Goal: Task Accomplishment & Management: Complete application form

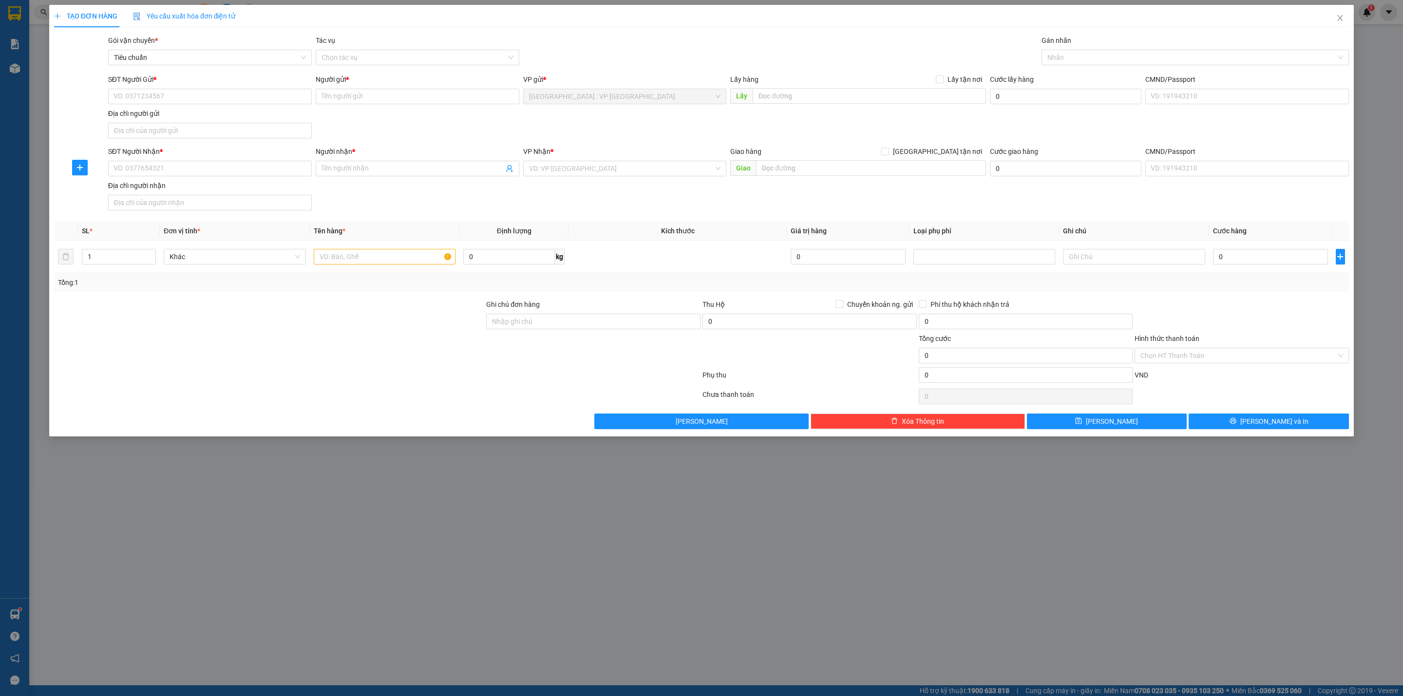
drag, startPoint x: 293, startPoint y: 319, endPoint x: 339, endPoint y: 257, distance: 76.9
click at [294, 318] on div at bounding box center [269, 316] width 432 height 34
drag, startPoint x: 344, startPoint y: 260, endPoint x: 363, endPoint y: 259, distance: 19.0
click at [350, 260] on input "text" at bounding box center [385, 257] width 142 height 16
type input "1 thùng giấy PE"
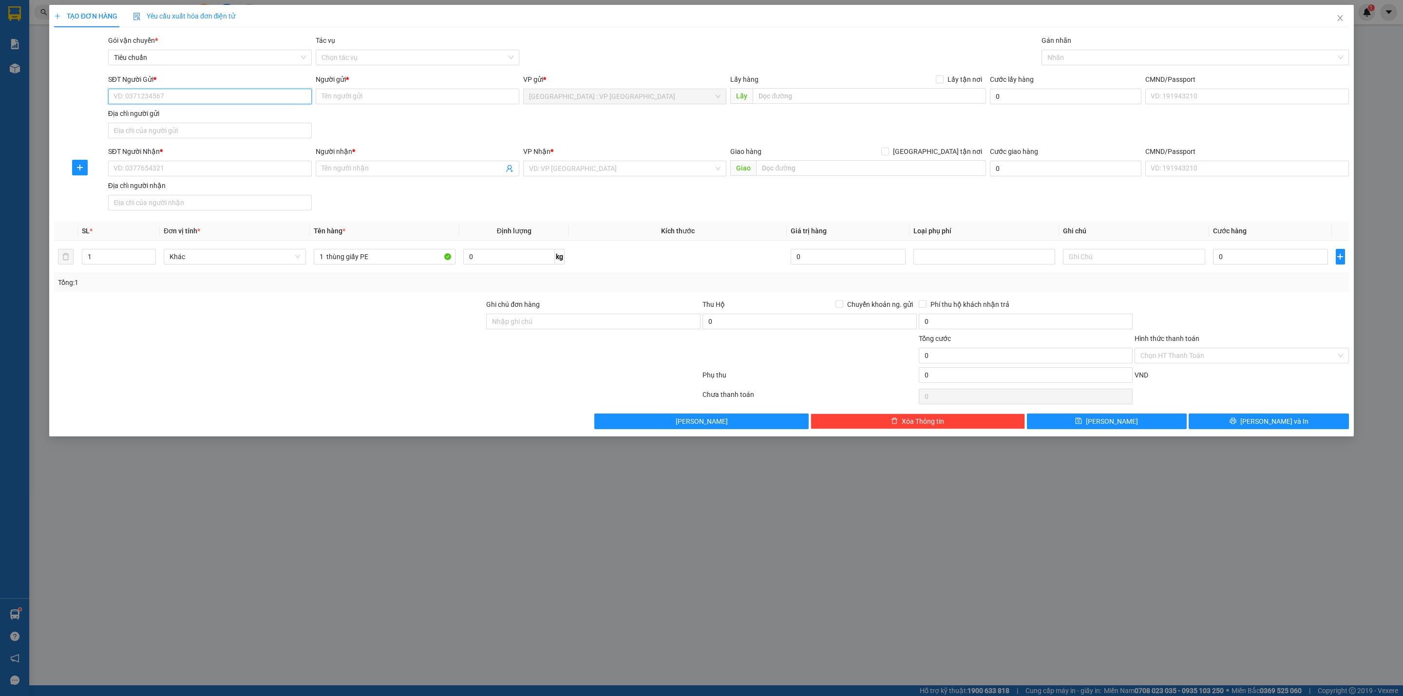
click at [179, 94] on input "SĐT Người Gửi *" at bounding box center [210, 97] width 204 height 16
type input "0912129365"
type input "CHỊ DUYÊN"
checkbox input "true"
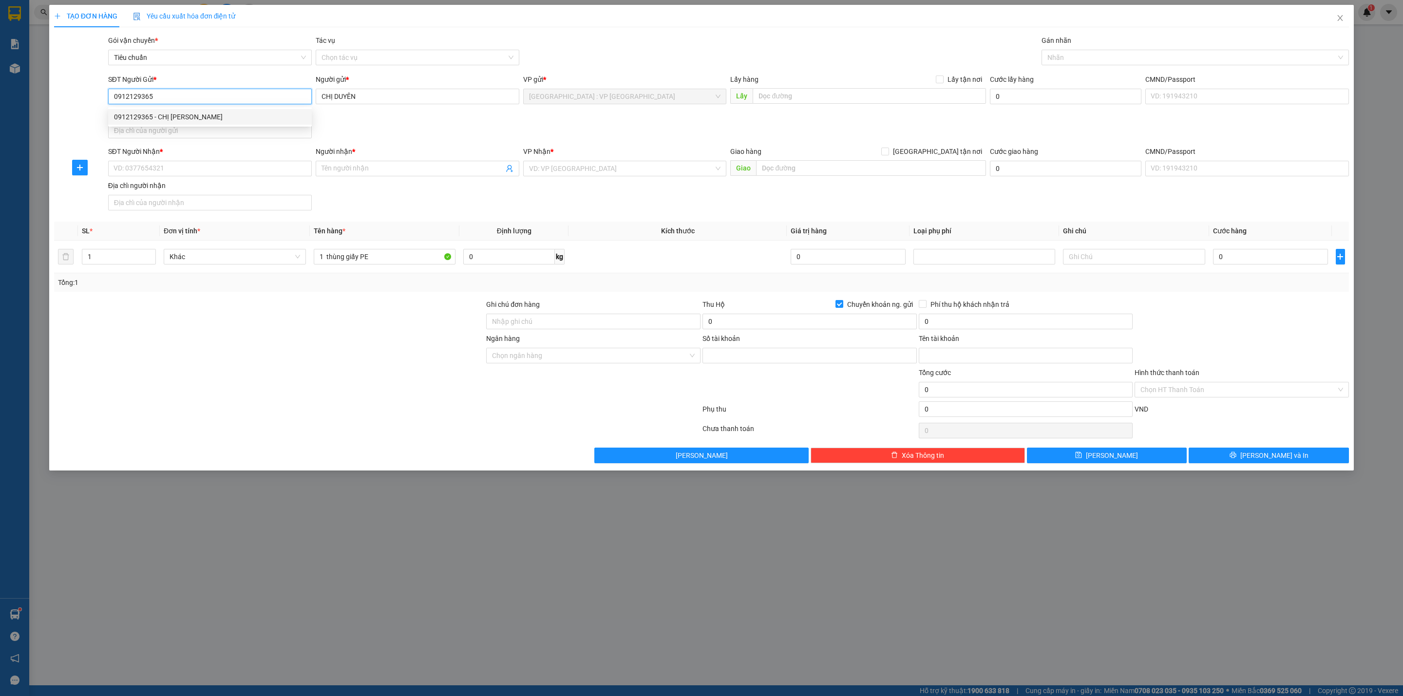
type input "0711000264474"
type input "Ngo Chi Cuong"
type input "0912129365"
click at [182, 158] on div "SĐT Người Nhận *" at bounding box center [210, 153] width 204 height 15
click at [183, 161] on input "SĐT Người Nhận *" at bounding box center [210, 169] width 204 height 16
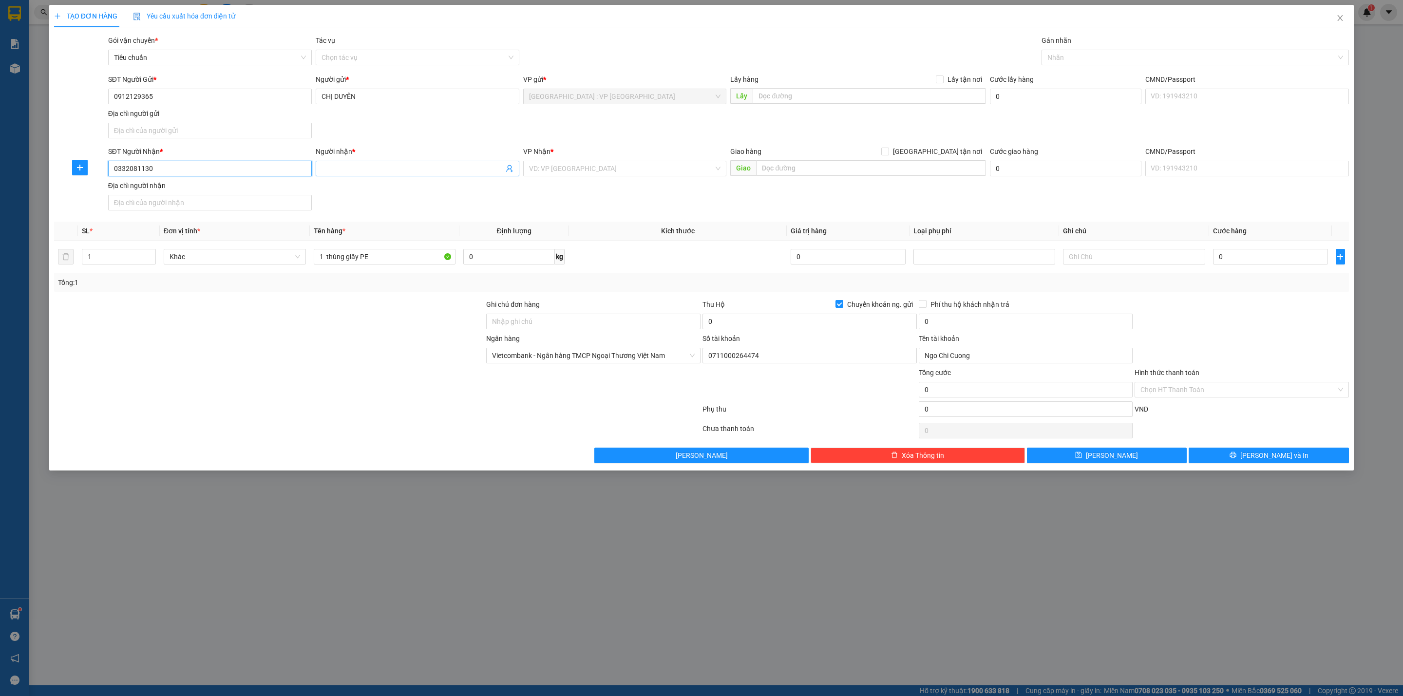
type input "0332081130"
click at [368, 174] on input "Người nhận *" at bounding box center [413, 168] width 182 height 11
type input "[PERSON_NAME]"
click at [355, 376] on div at bounding box center [269, 384] width 432 height 34
click at [658, 179] on div "VP Nhận * VD: VP [GEOGRAPHIC_DATA]" at bounding box center [625, 163] width 204 height 34
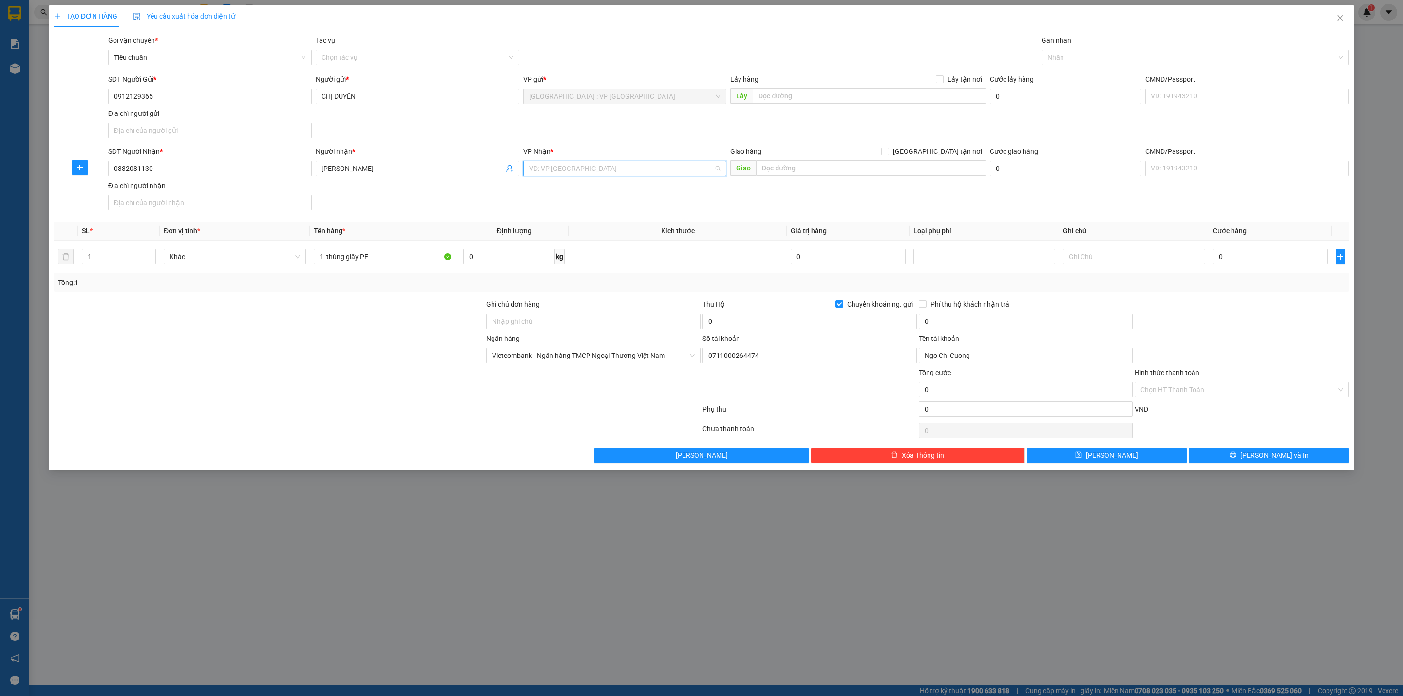
click at [655, 174] on input "search" at bounding box center [621, 168] width 185 height 15
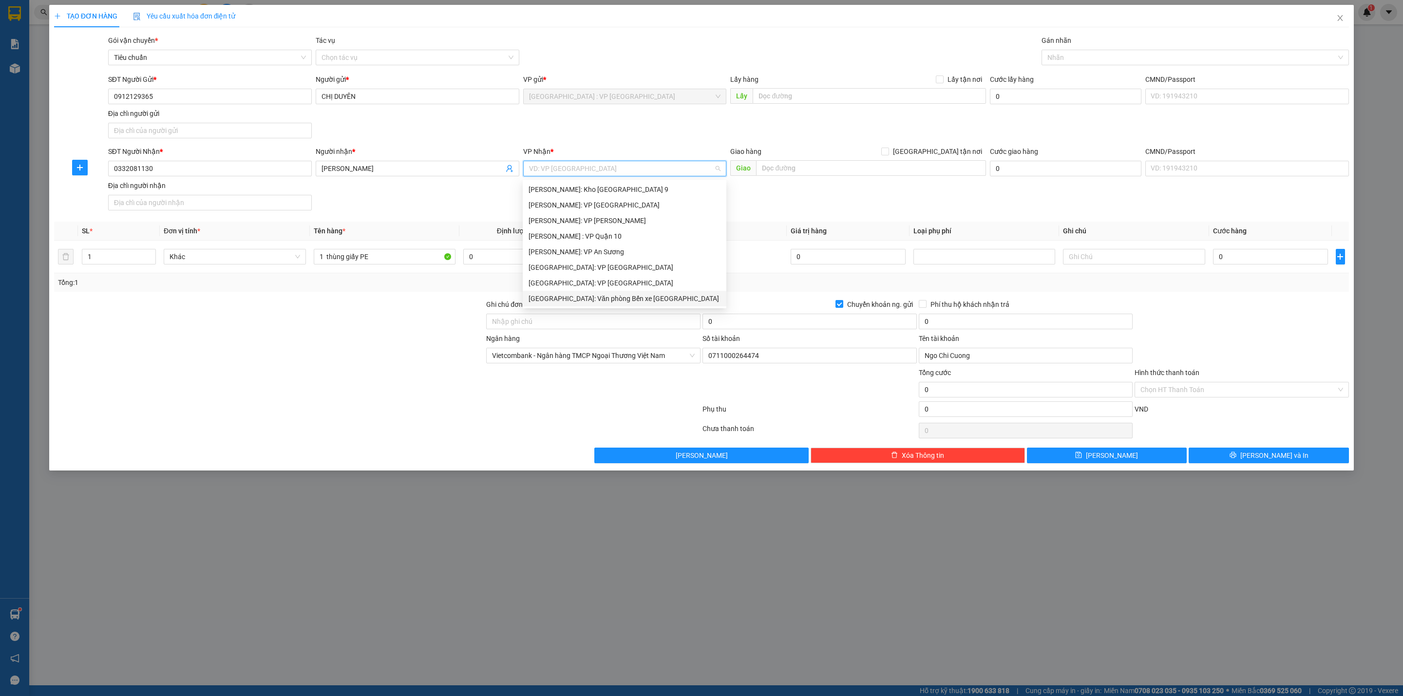
click at [655, 174] on input "search" at bounding box center [621, 168] width 185 height 15
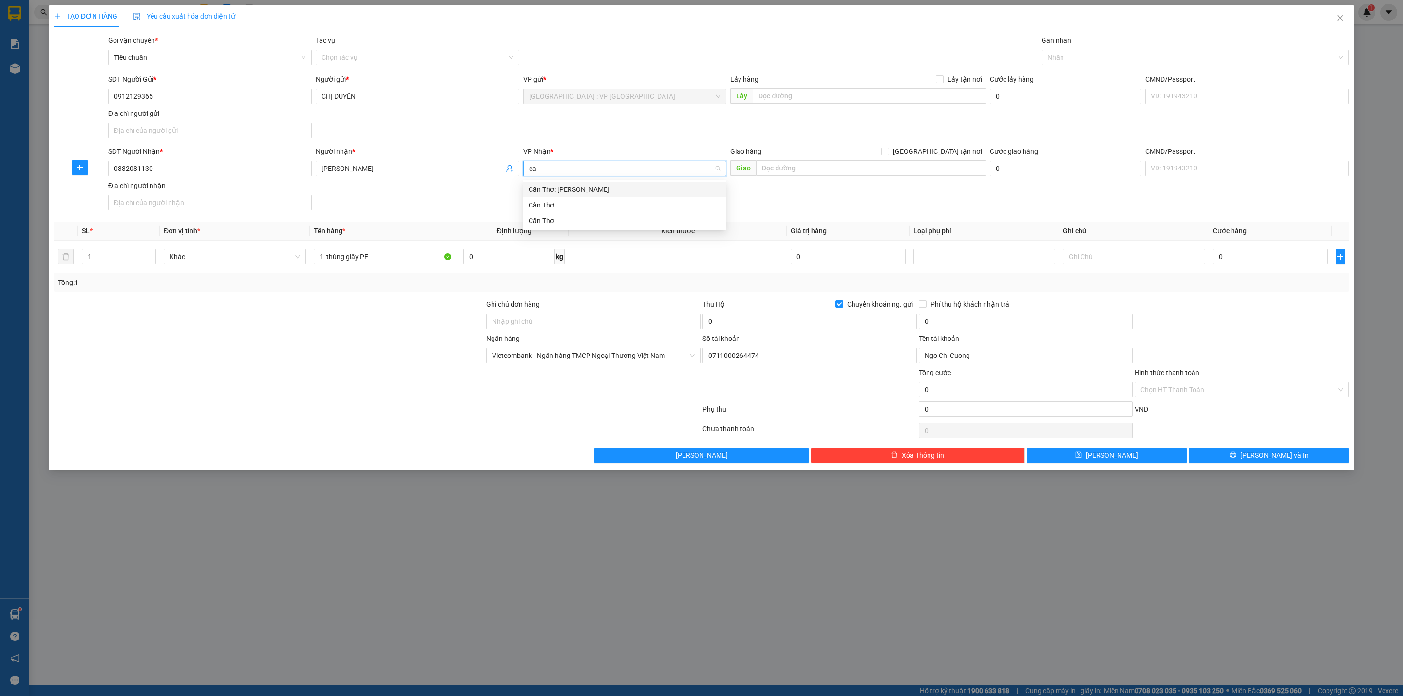
type input "can"
click at [882, 148] on input "[GEOGRAPHIC_DATA] tận nơi" at bounding box center [885, 151] width 7 height 7
checkbox input "true"
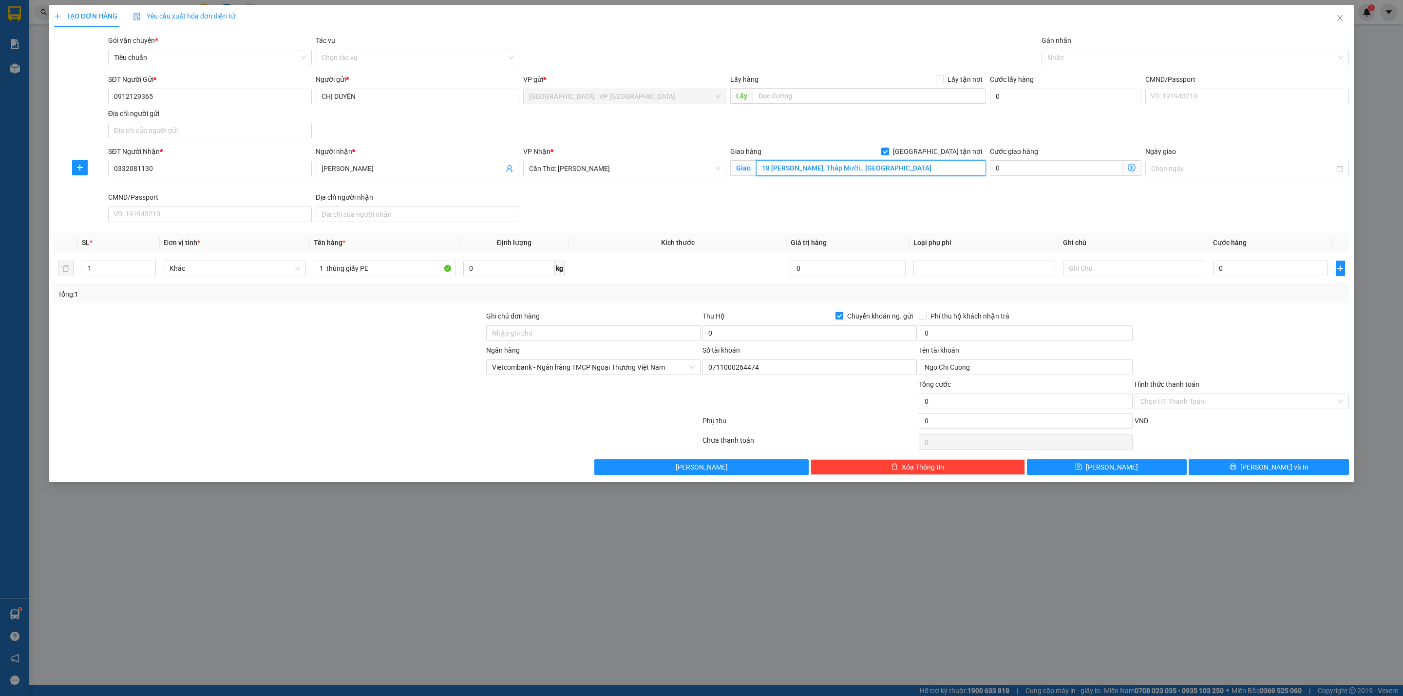
type input "18 [PERSON_NAME], Tháp Mười,. [GEOGRAPHIC_DATA]"
click at [1090, 64] on div "Nhãn" at bounding box center [1195, 58] width 307 height 16
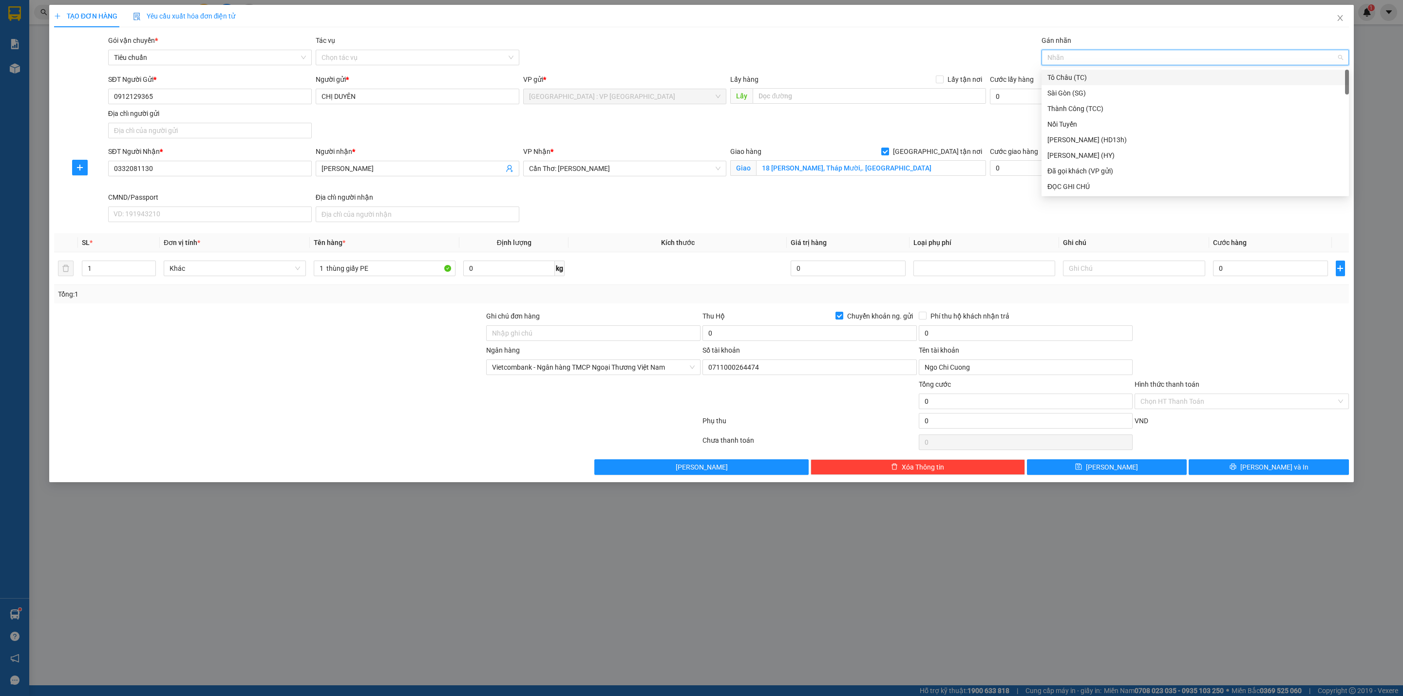
click at [1089, 63] on div "Nhãn" at bounding box center [1195, 58] width 307 height 16
type input "gia"
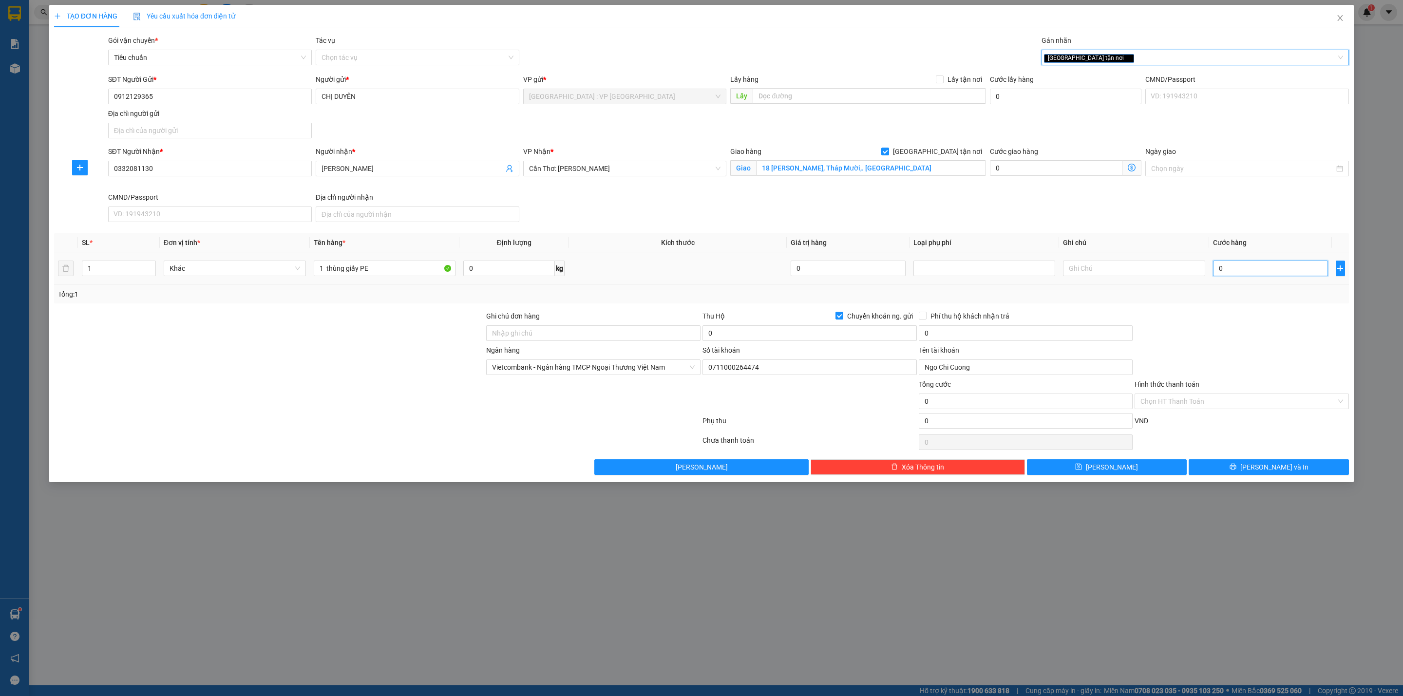
click at [1250, 267] on input "0" at bounding box center [1270, 269] width 115 height 16
type input "6"
type input "60"
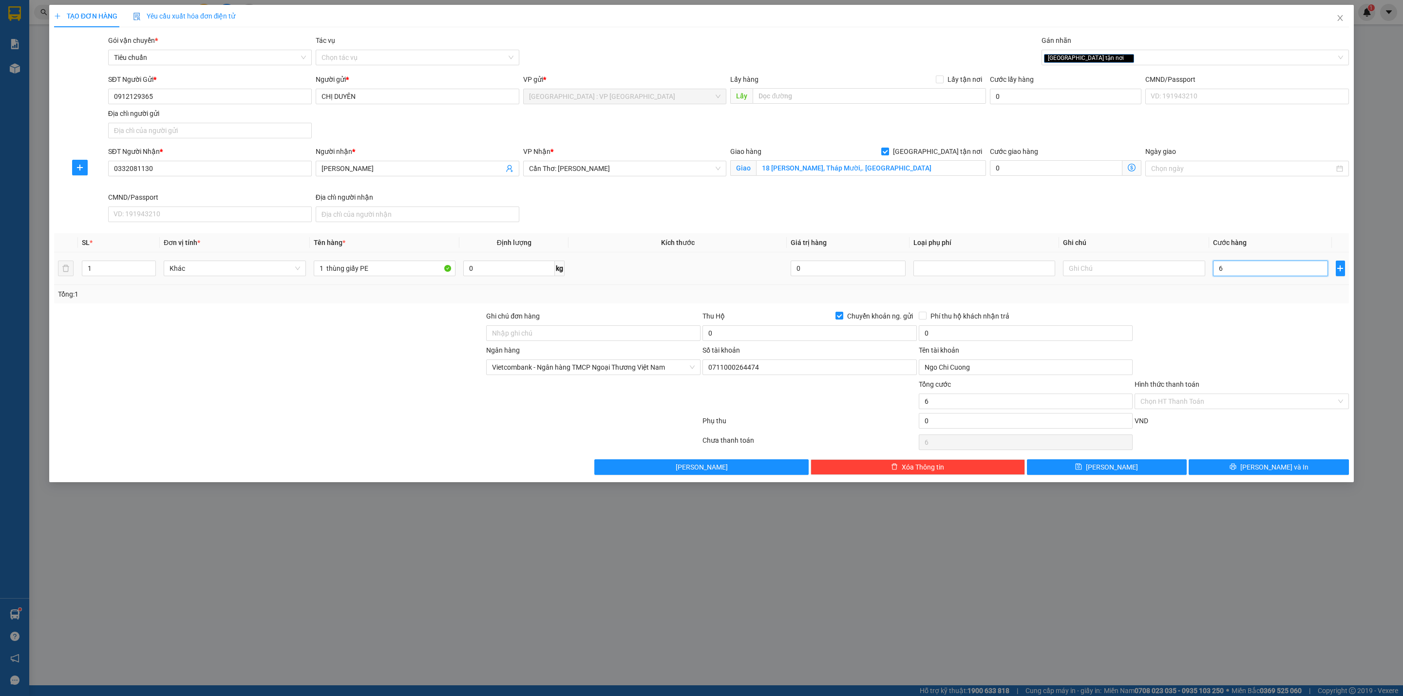
type input "60"
type input "6"
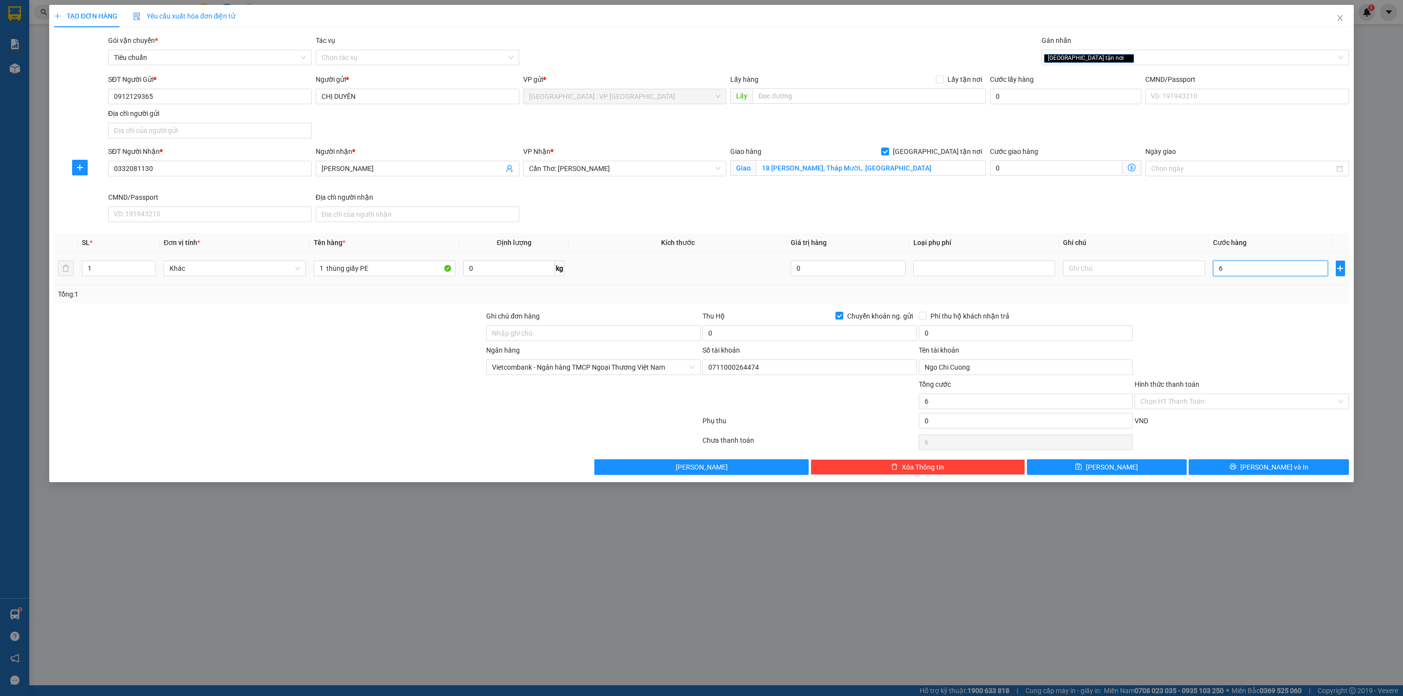
type input "0"
type input "03"
type input "3"
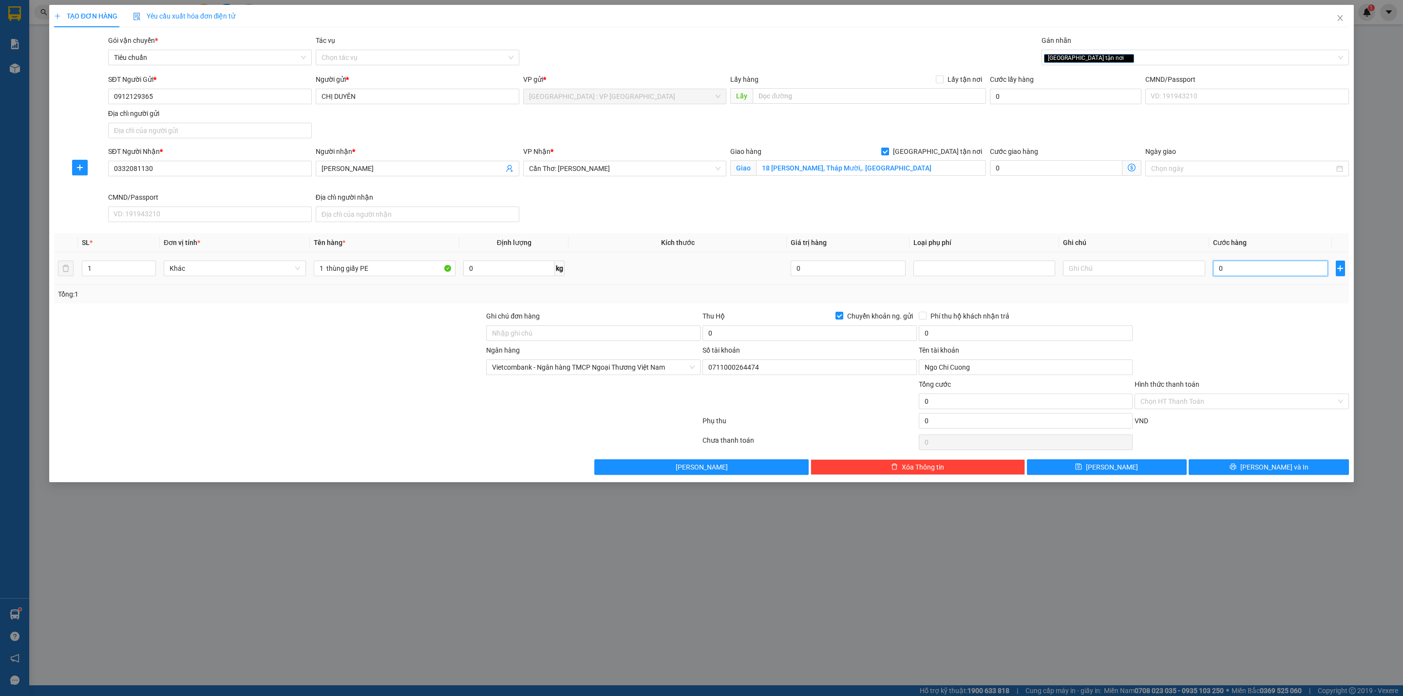
type input "3"
type input "030"
type input "30"
type input "0.300"
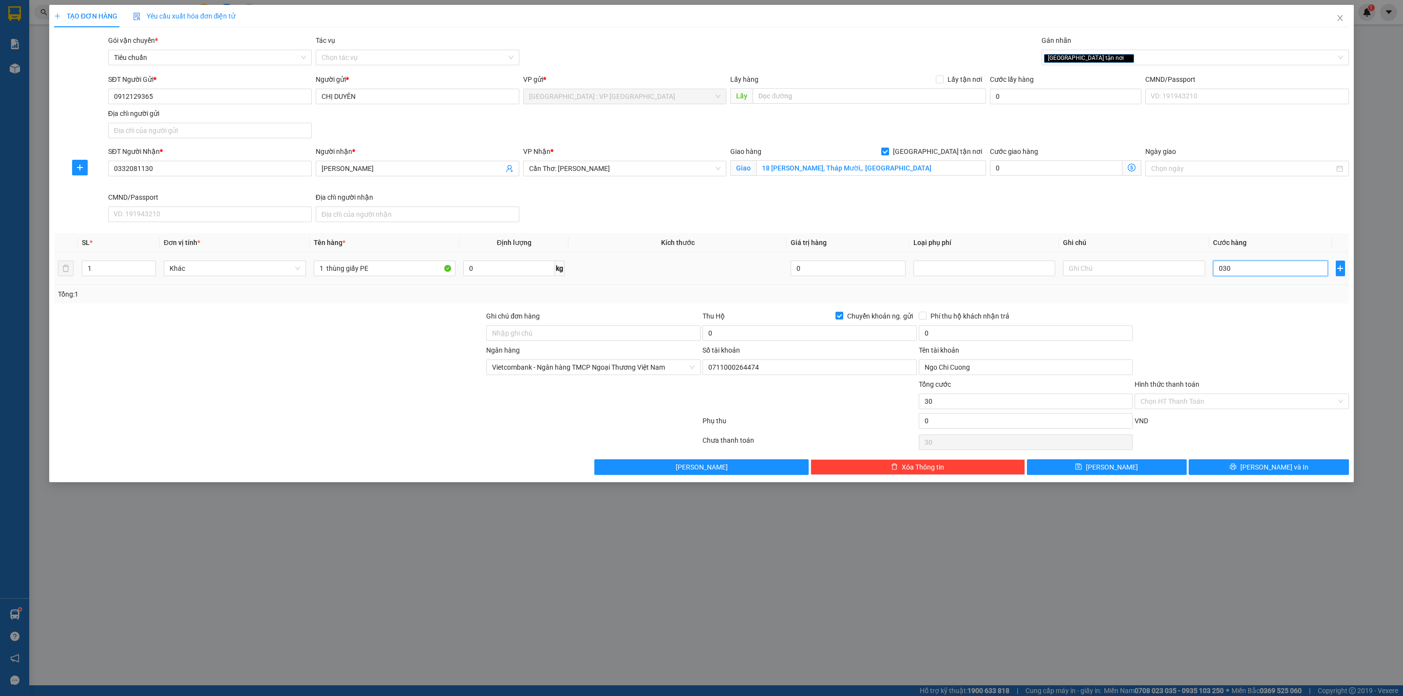
type input "300"
type input "03.000"
type input "3.000"
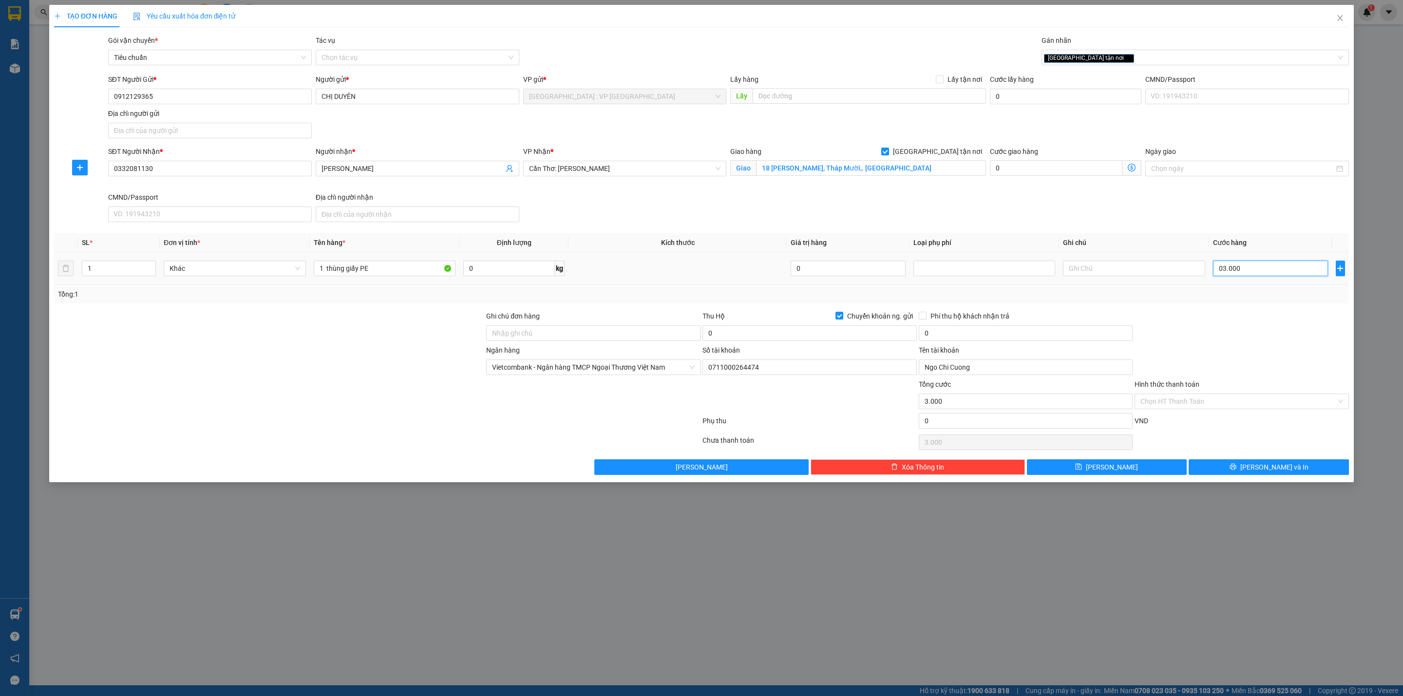
type input "030.000"
type input "30.000"
type input "0.300.000"
type input "300.000"
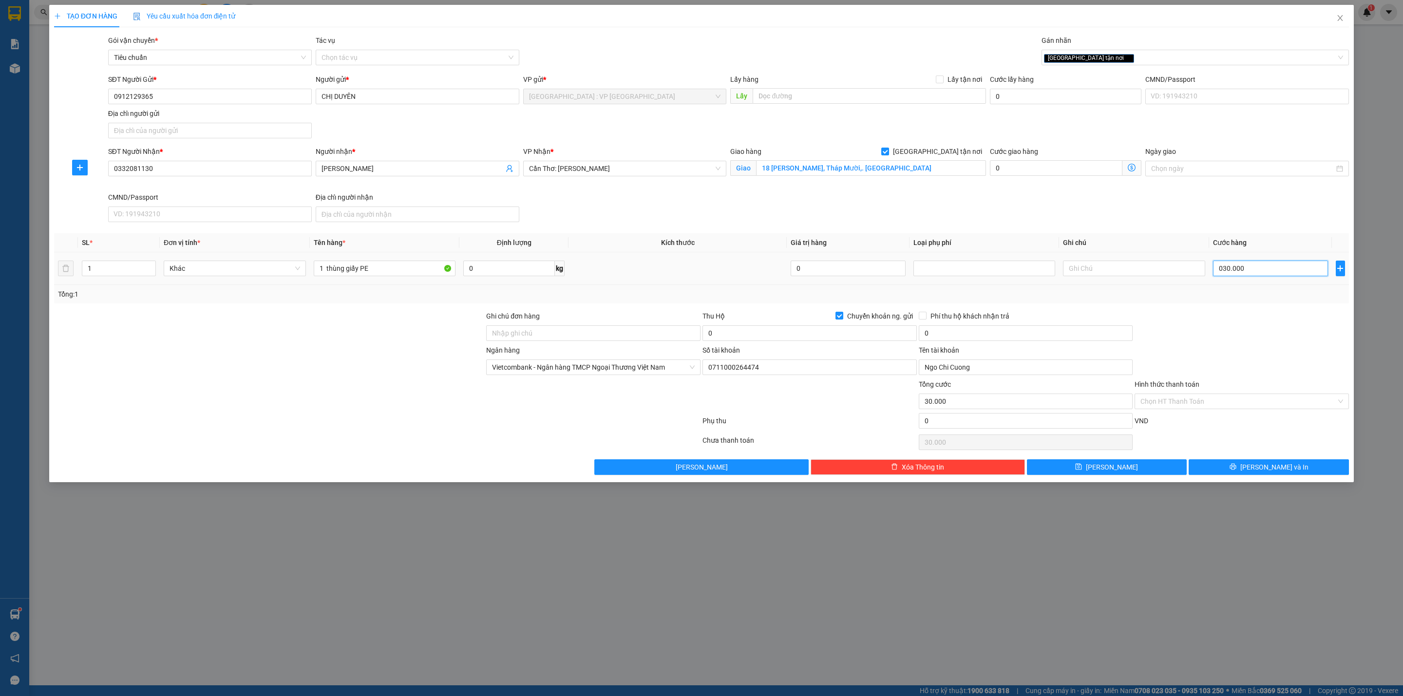
type input "300.000"
click at [753, 335] on input "0" at bounding box center [810, 334] width 214 height 16
type input "11.700.000"
click at [941, 333] on input "0" at bounding box center [1026, 334] width 214 height 16
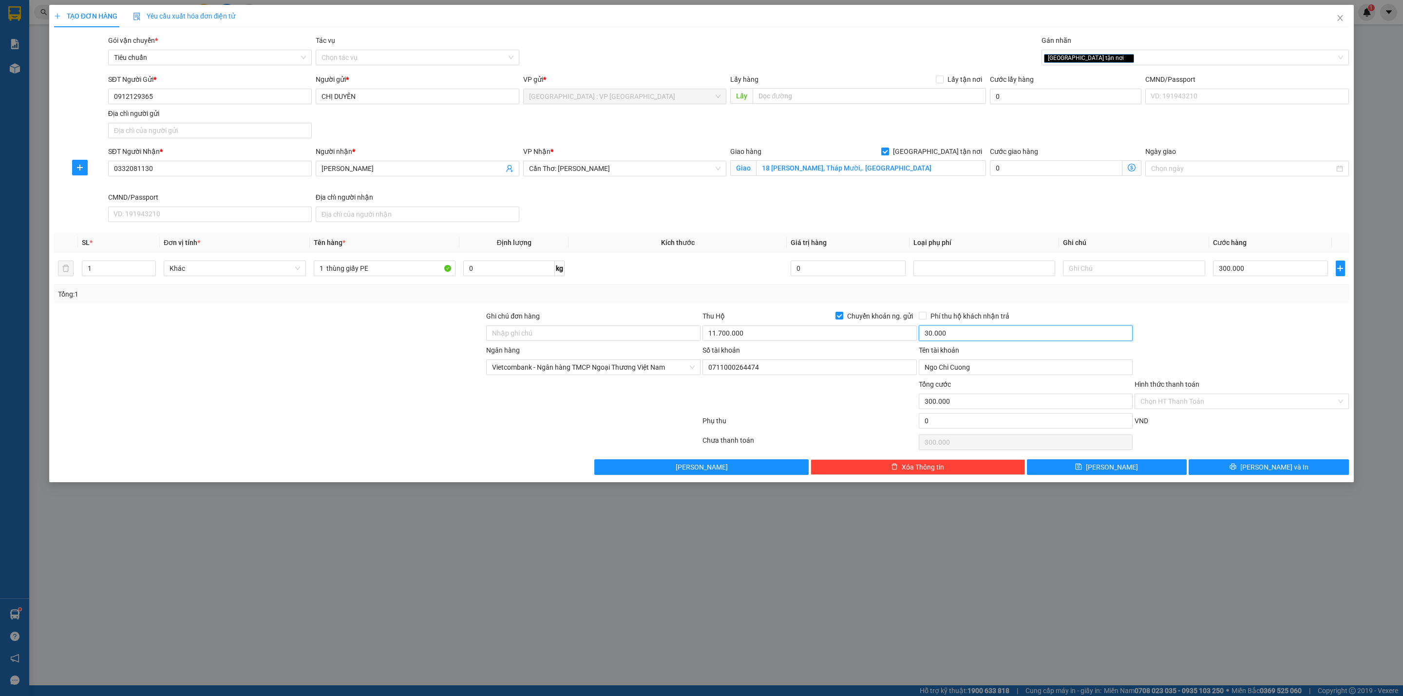
type input "30.000"
click at [711, 291] on div "Tổng: 1" at bounding box center [701, 294] width 1287 height 11
click at [1271, 473] on span "[PERSON_NAME] và In" at bounding box center [1275, 467] width 68 height 11
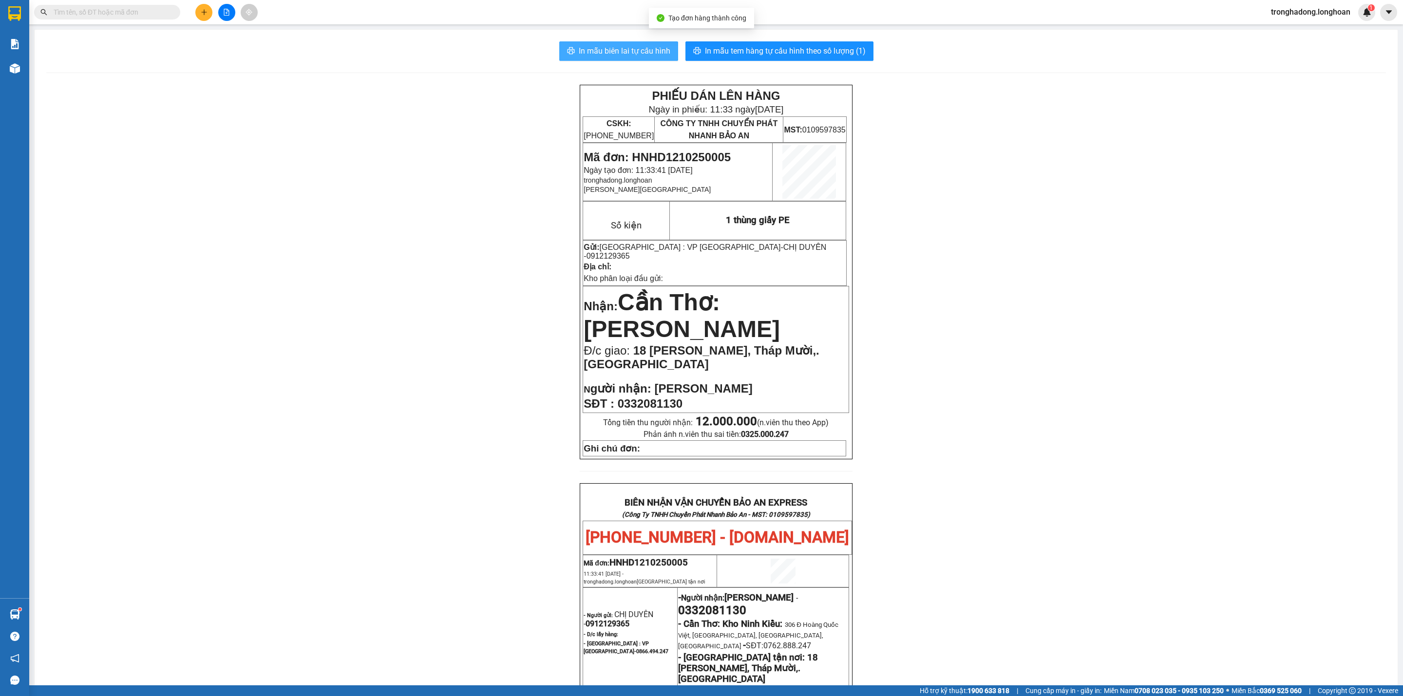
click at [615, 53] on span "In mẫu biên lai tự cấu hình" at bounding box center [625, 51] width 92 height 12
click at [784, 52] on span "In mẫu tem hàng tự cấu hình theo số lượng (1)" at bounding box center [785, 51] width 161 height 12
click at [476, 546] on div "PHIẾU DÁN LÊN HÀNG Ngày in phiếu: 11:33 [DATE] CSKH: [PHONE_NUMBER] CÔNG TY TNH…" at bounding box center [716, 565] width 1340 height 960
drag, startPoint x: 324, startPoint y: 215, endPoint x: 125, endPoint y: 17, distance: 281.2
click at [307, 194] on div "PHIẾU DÁN LÊN HÀNG Ngày in phiếu: 11:33 [DATE] CSKH: [PHONE_NUMBER] CÔNG TY TNH…" at bounding box center [716, 565] width 1340 height 960
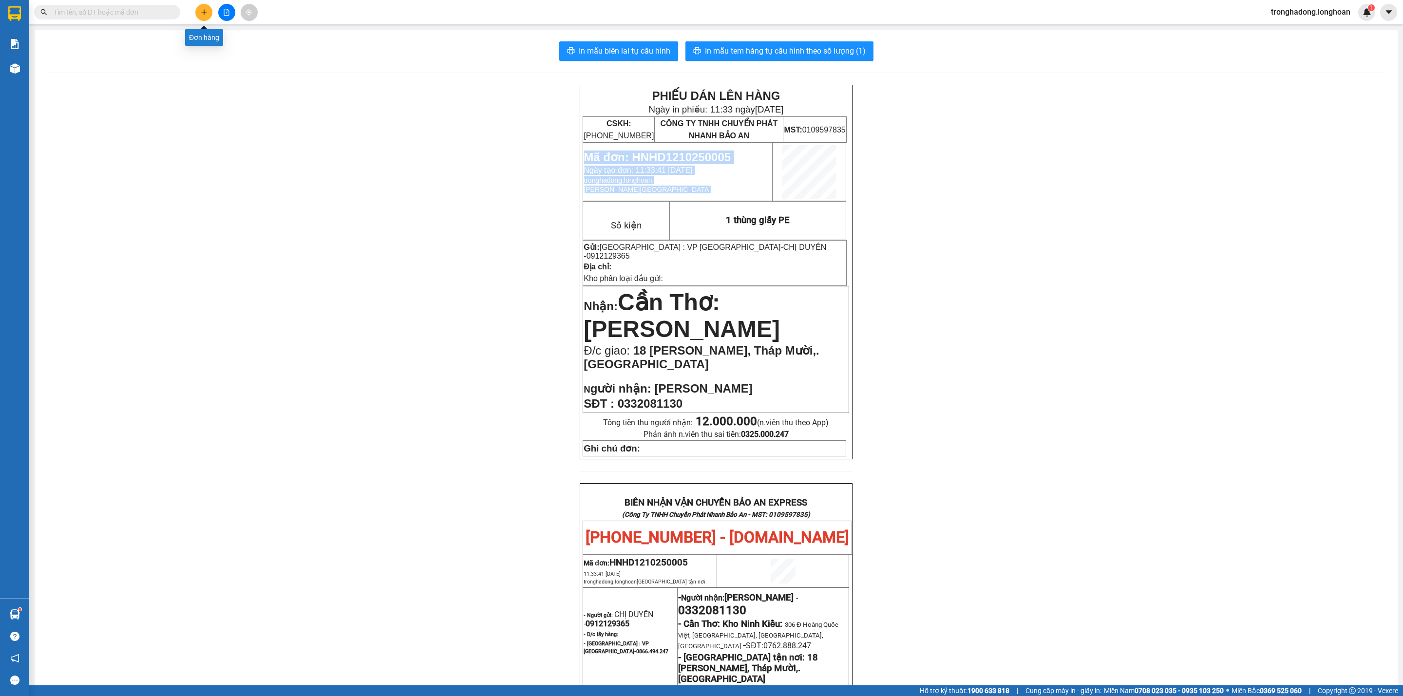
click at [199, 15] on button at bounding box center [203, 12] width 17 height 17
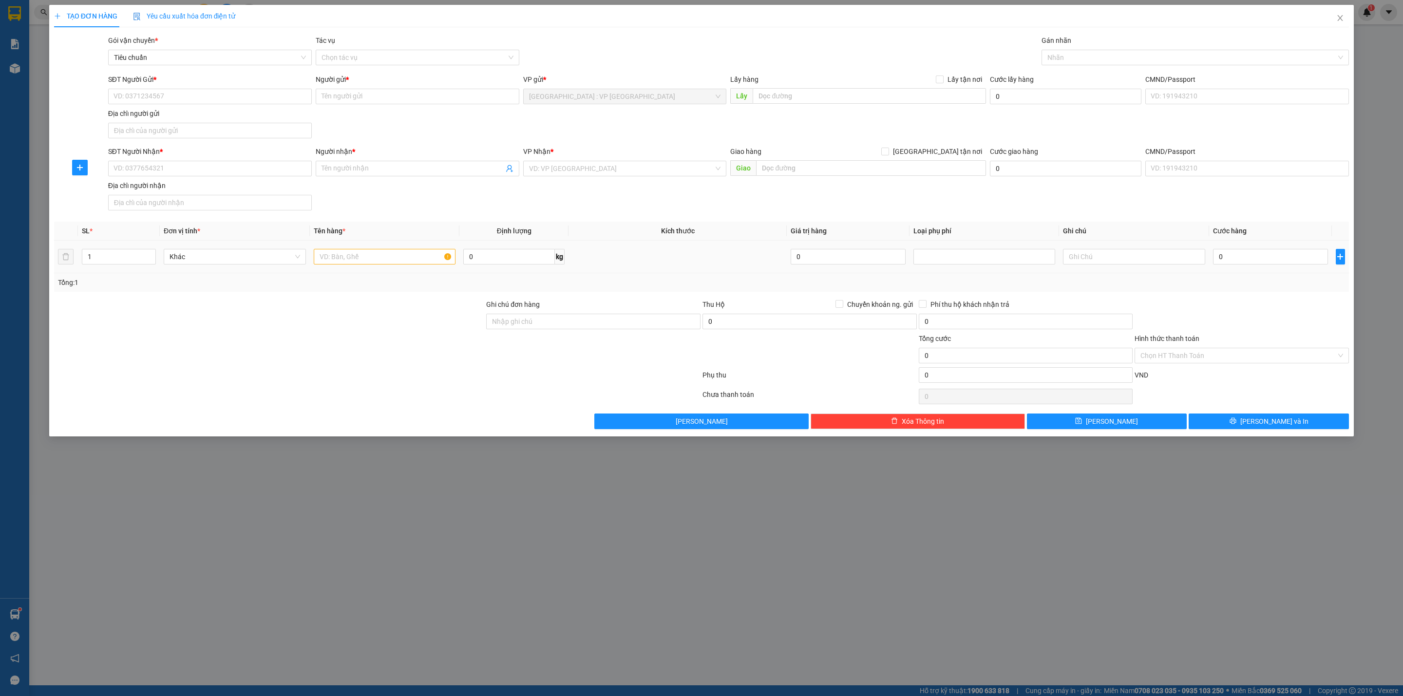
click at [389, 250] on div at bounding box center [385, 256] width 142 height 19
click at [389, 255] on input "text" at bounding box center [385, 257] width 142 height 16
click at [211, 91] on input "SĐT Người Gửi *" at bounding box center [210, 97] width 204 height 16
click at [195, 174] on input "SĐT Người Nhận *" at bounding box center [210, 169] width 204 height 16
type input "0375360367"
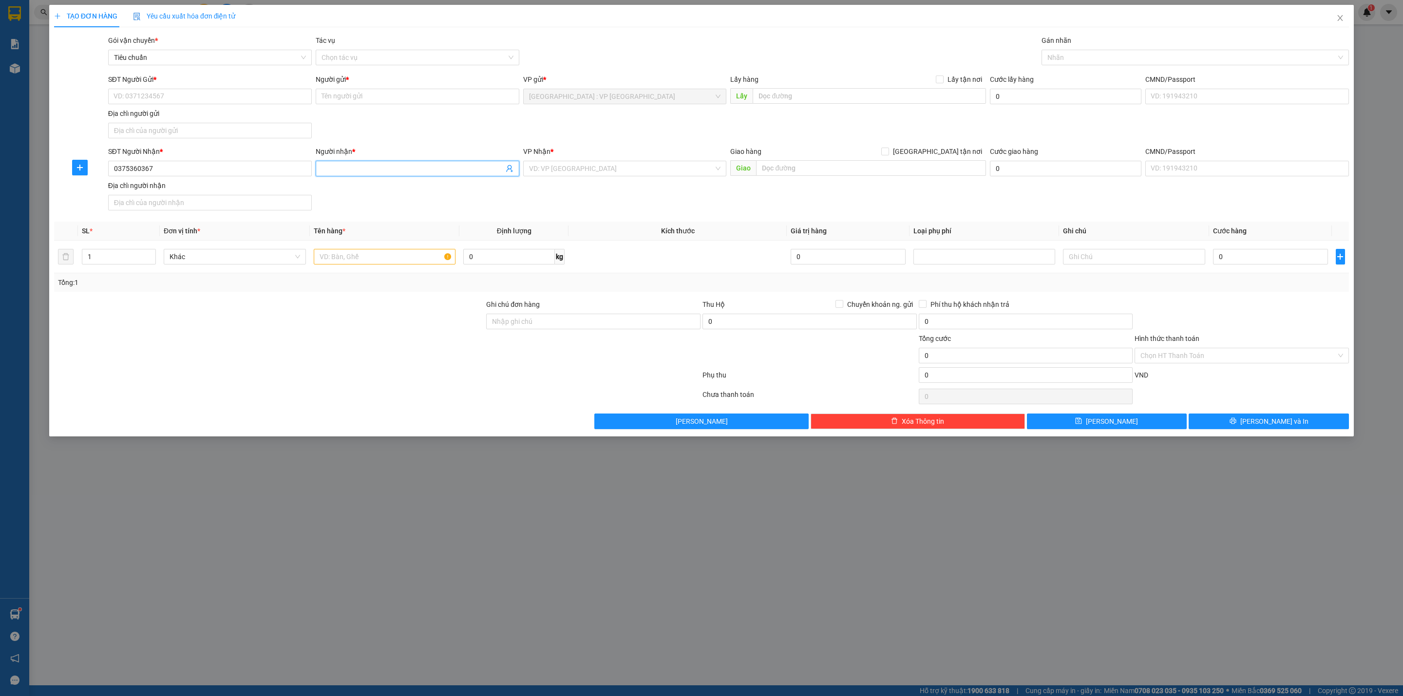
click at [328, 176] on span at bounding box center [418, 169] width 204 height 16
type input "Anh NAm"
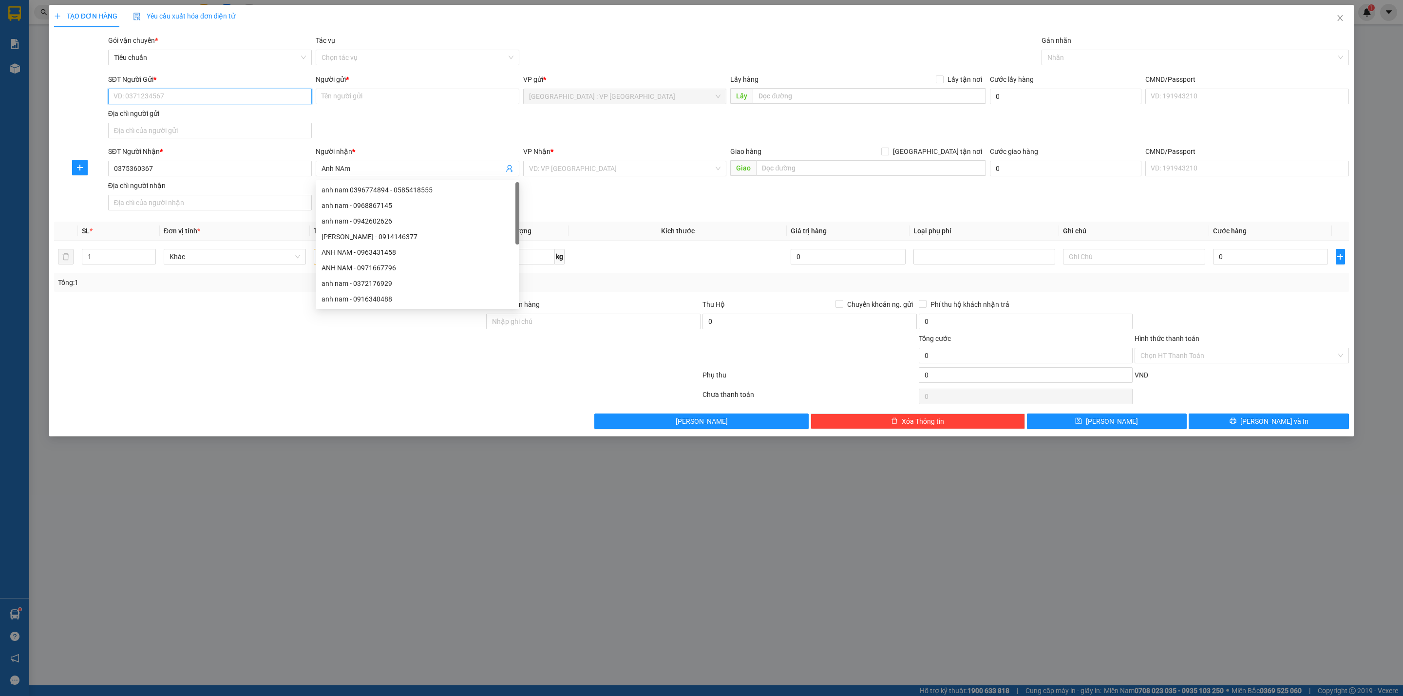
click at [213, 101] on input "SĐT Người Gửi *" at bounding box center [210, 97] width 204 height 16
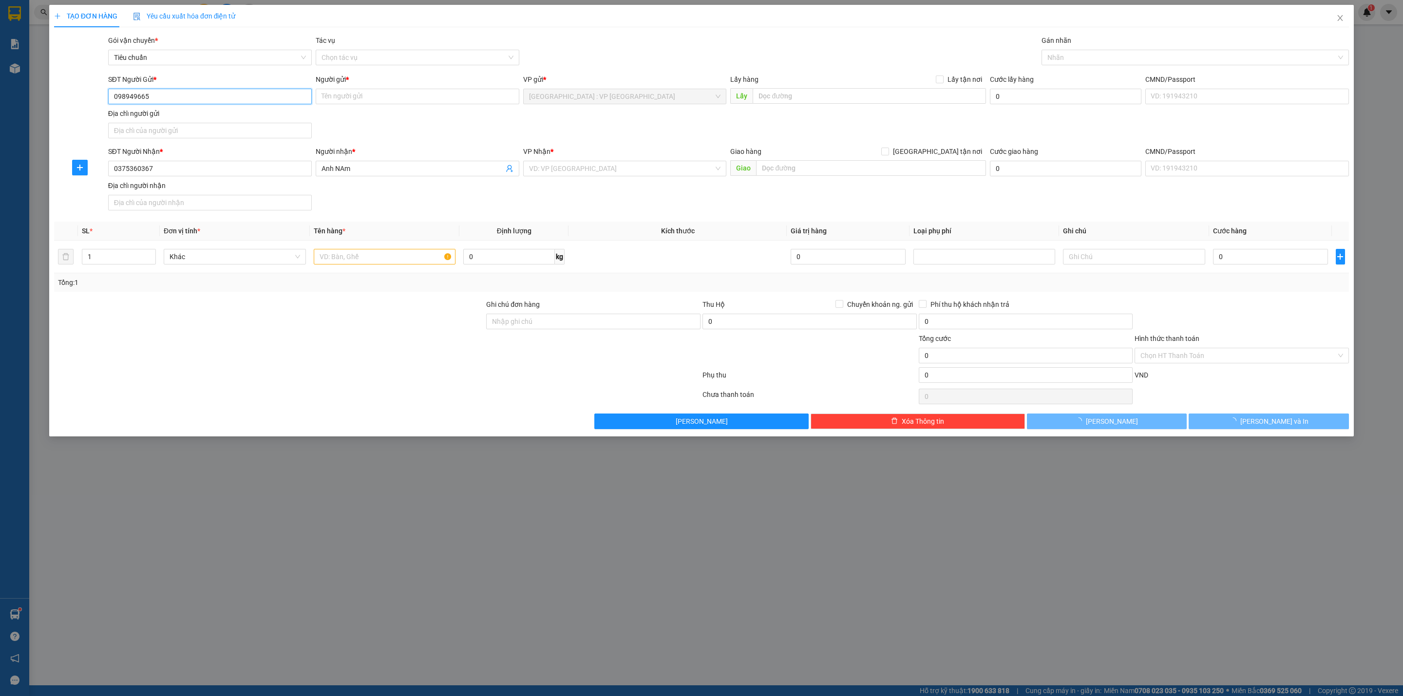
type input "0989496656"
click at [215, 112] on div "0989496656 - A Hoàn" at bounding box center [210, 117] width 192 height 11
type input "A Hoàn"
checkbox input "true"
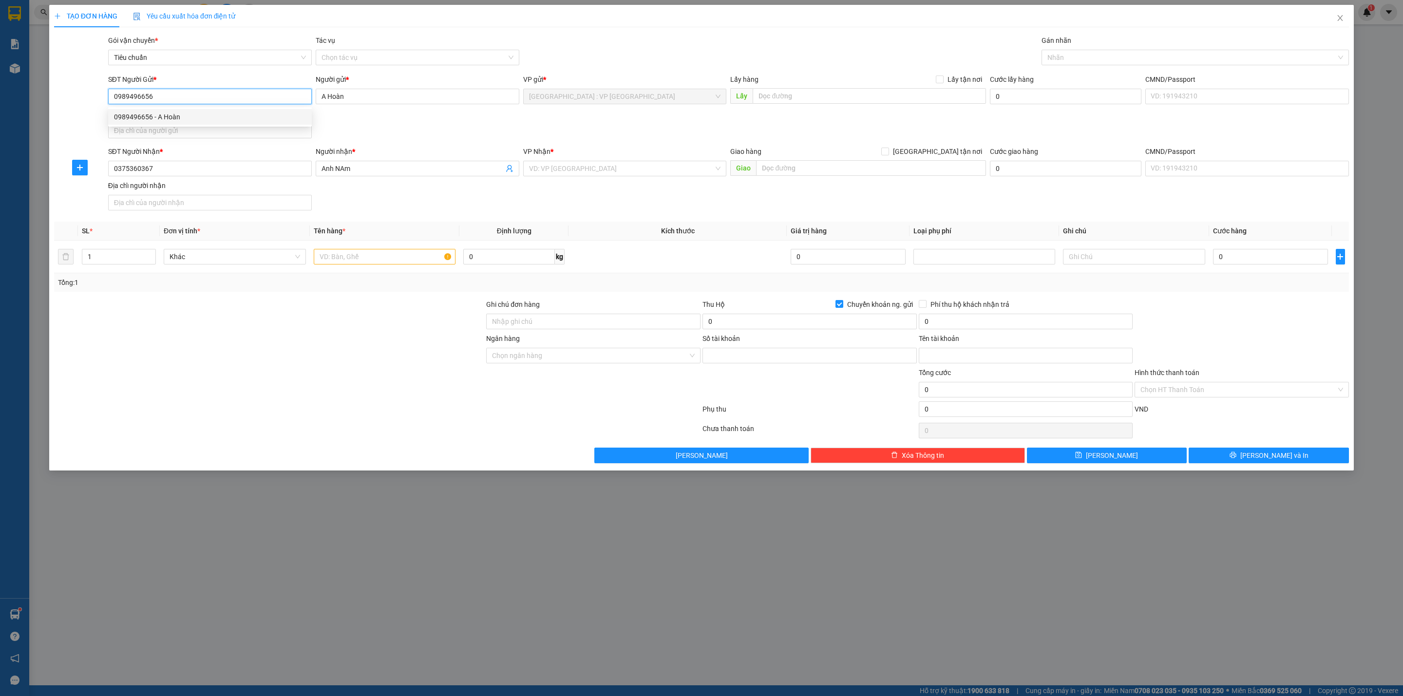
type input "19028301924995"
type input "[PERSON_NAME]"
type input "0989496656"
click at [363, 253] on input "text" at bounding box center [385, 257] width 142 height 16
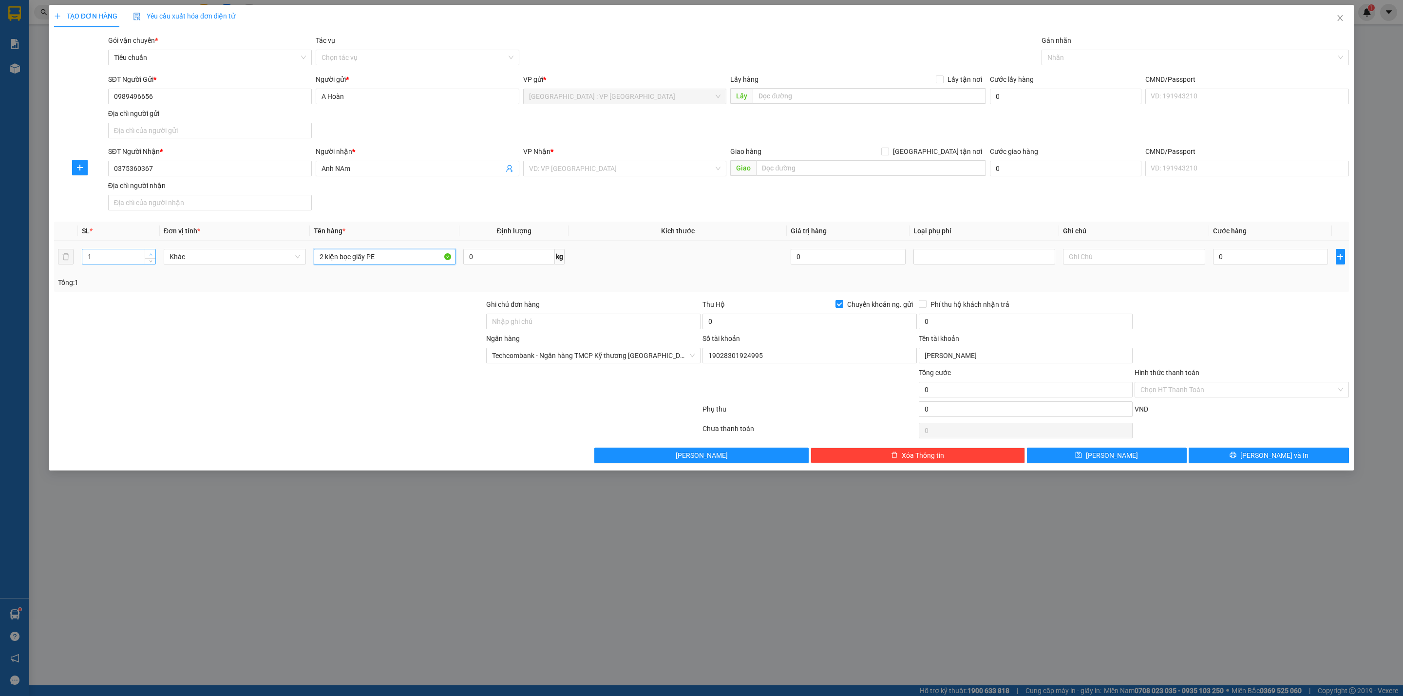
type input "2 kiện bọc giấy PE"
type input "2"
click at [148, 254] on span "up" at bounding box center [151, 254] width 6 height 6
click at [240, 336] on div at bounding box center [269, 350] width 432 height 34
click at [411, 261] on input "2 kiện bọc giấy PE" at bounding box center [385, 257] width 142 height 16
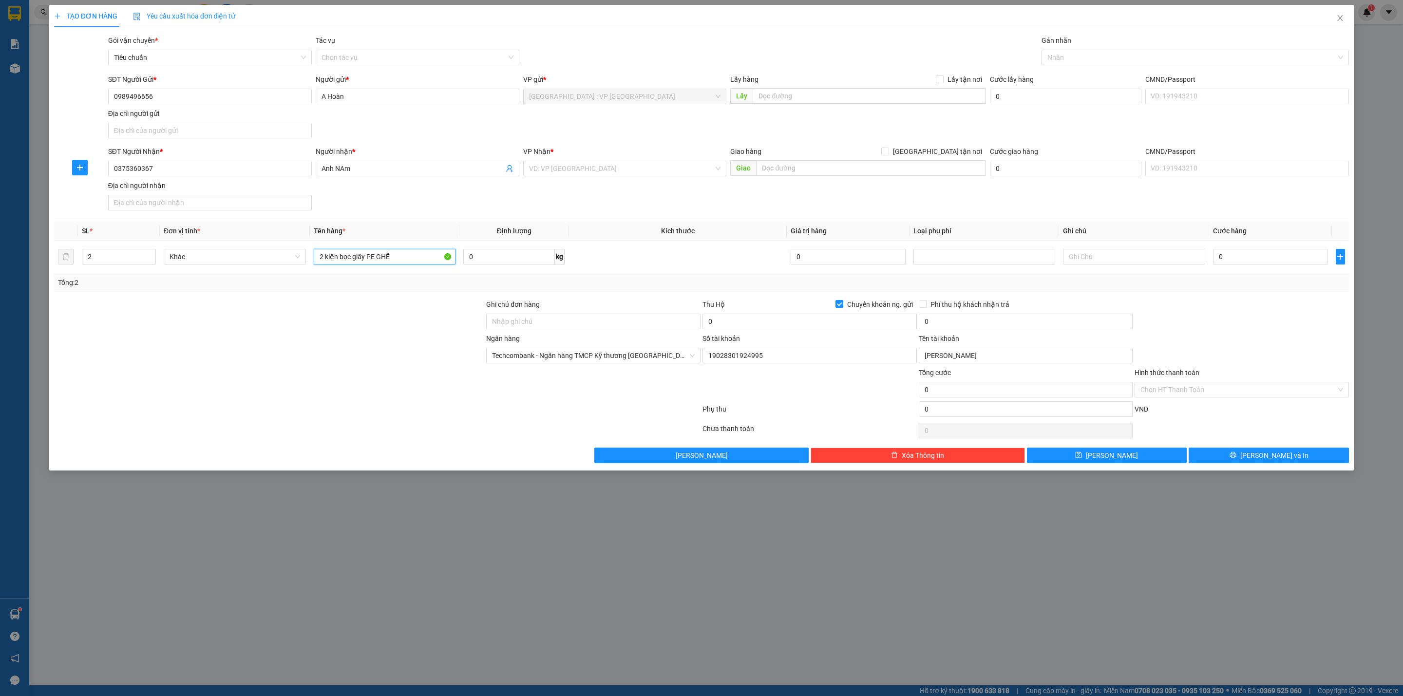
type input "2 kiện bọc giấy PE GHẾ"
click at [431, 211] on div "SĐT Người Nhận * 0375360367 Người nhận * Anh NAm VP Nhận * VD: VP [GEOGRAPHIC_D…" at bounding box center [728, 180] width 1245 height 68
click at [580, 173] on input "search" at bounding box center [621, 168] width 185 height 15
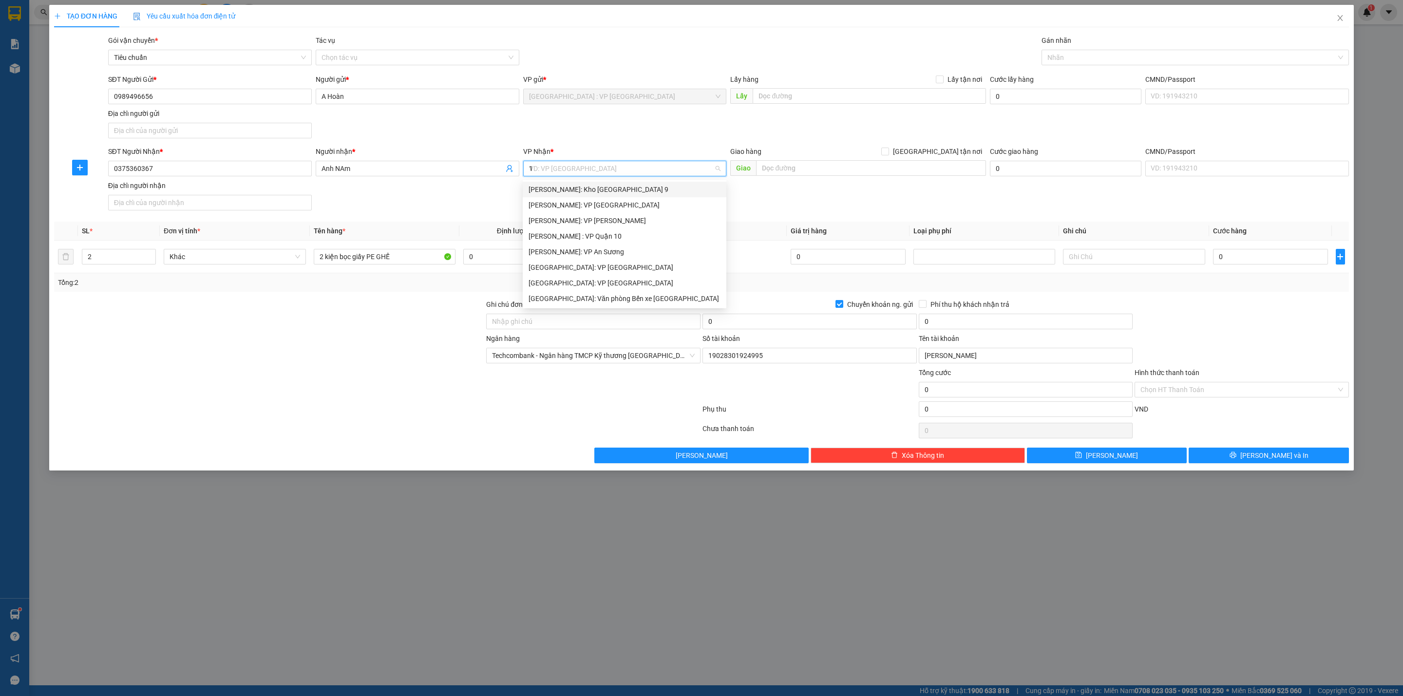
type input "12"
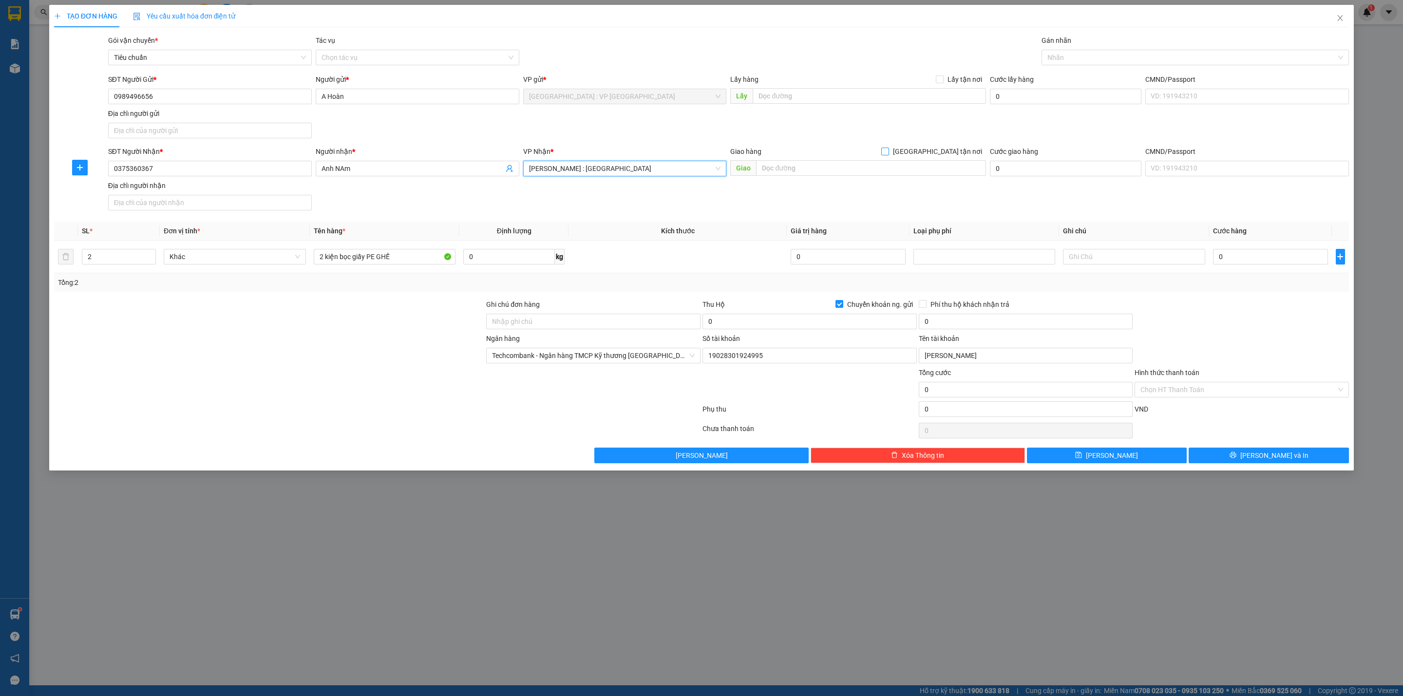
click at [942, 155] on span "[GEOGRAPHIC_DATA] tận nơi" at bounding box center [937, 151] width 97 height 11
click at [888, 154] on input "[GEOGRAPHIC_DATA] tận nơi" at bounding box center [885, 151] width 7 height 7
checkbox input "true"
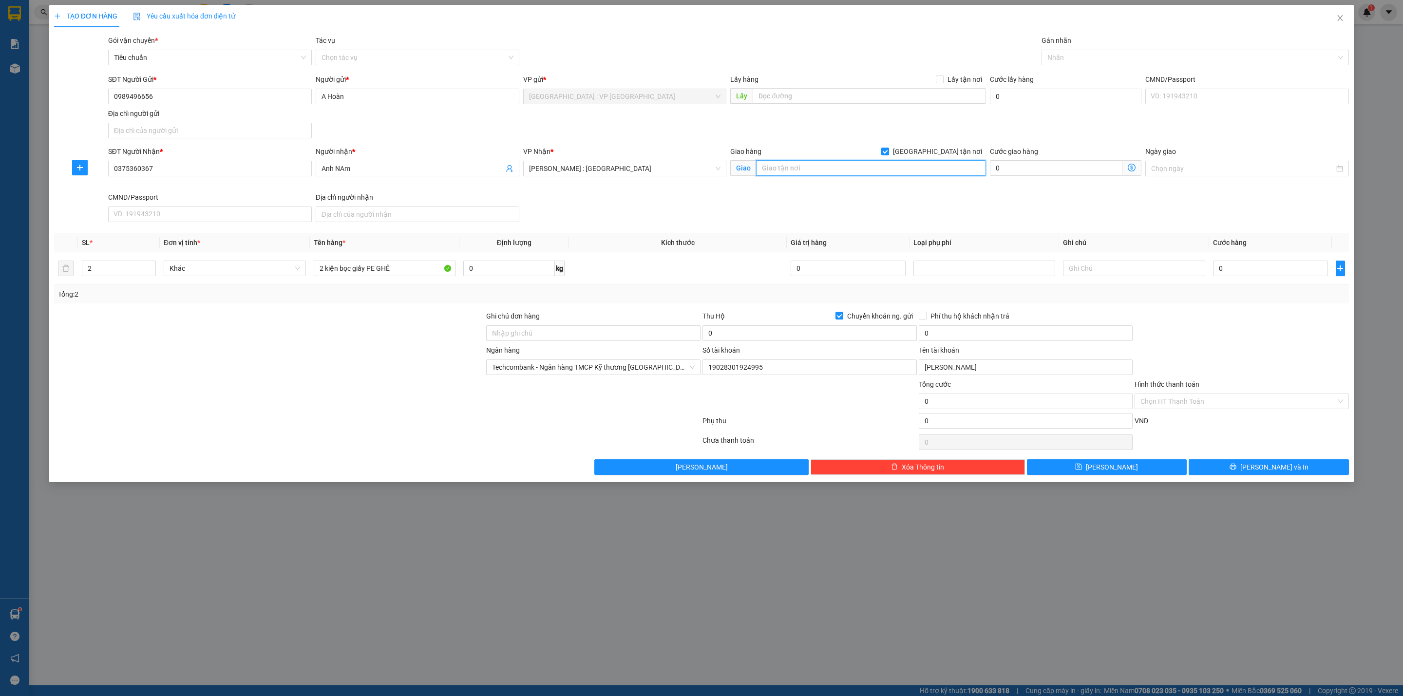
click at [901, 171] on input "text" at bounding box center [871, 168] width 230 height 16
click at [875, 165] on input "Toà GH2 Vinhome, Q9," at bounding box center [871, 168] width 230 height 16
click at [1131, 55] on div at bounding box center [1190, 58] width 293 height 12
type input "Toà GH2 Vinhome, Q9, HCM"
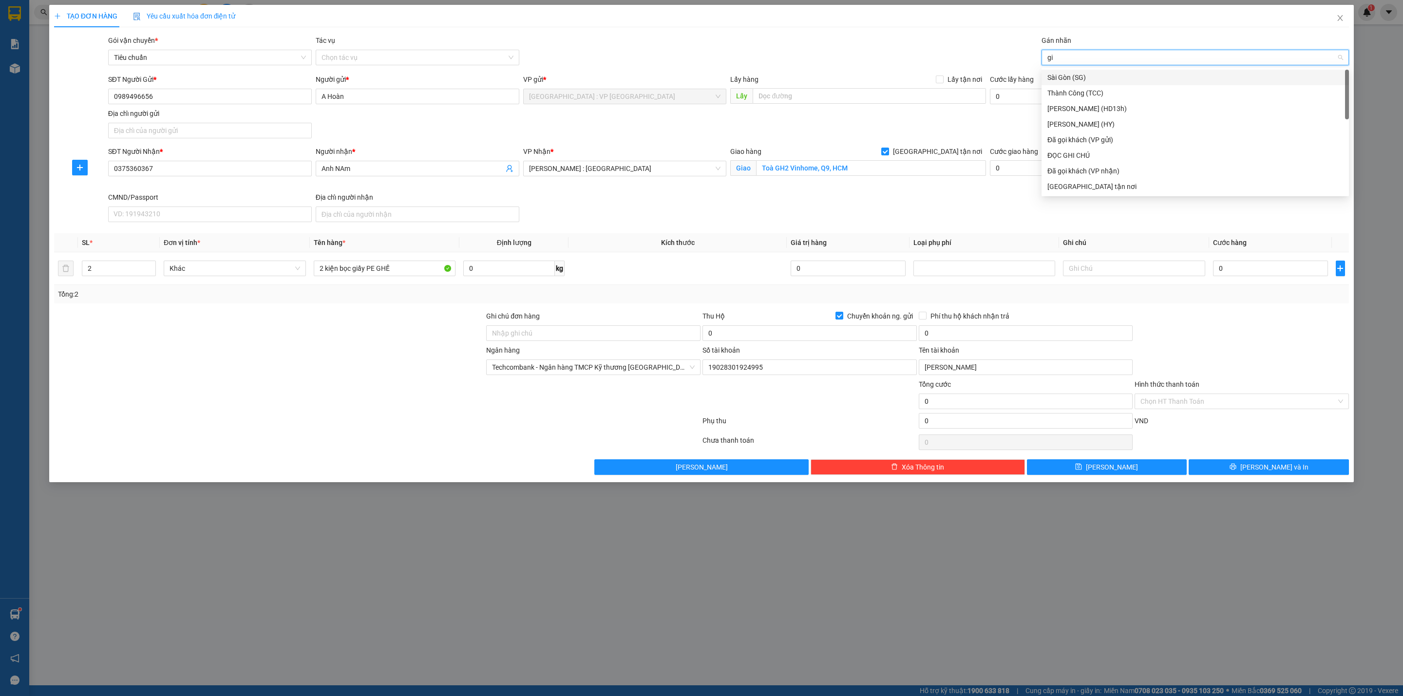
type input "gia"
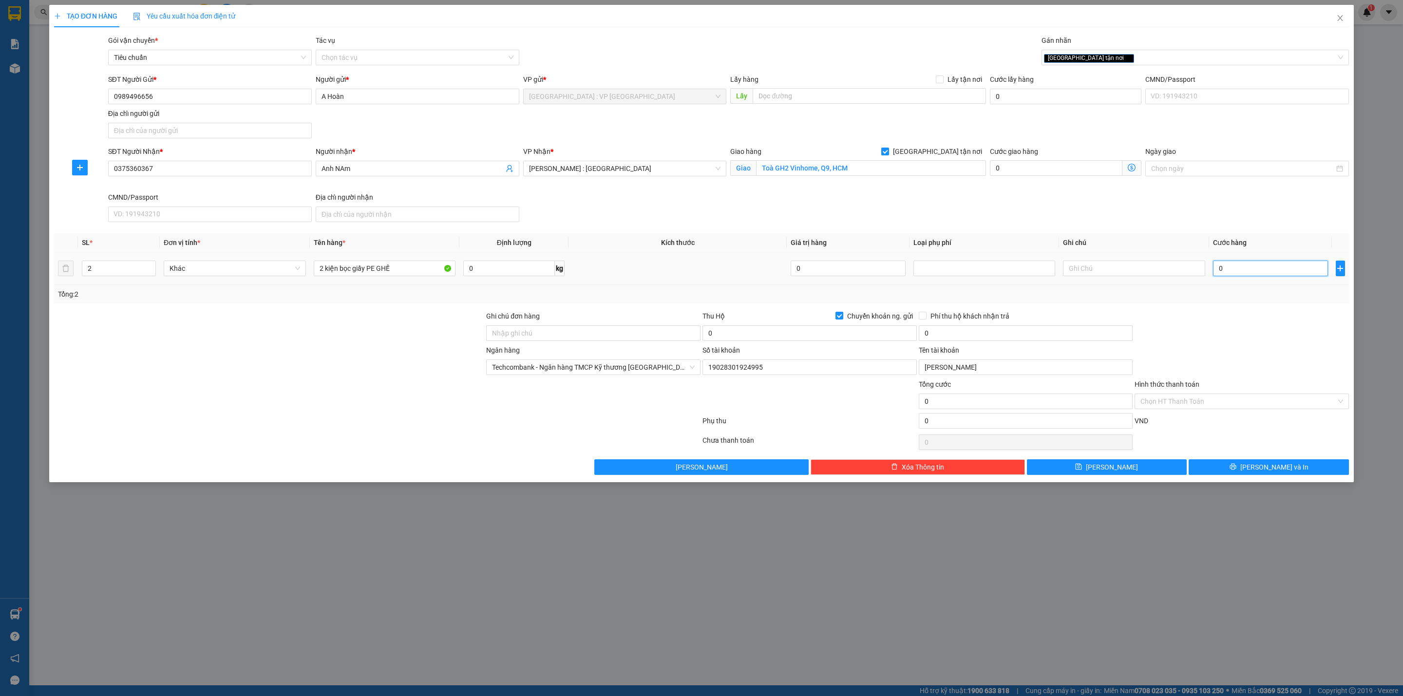
click at [1241, 272] on input "0" at bounding box center [1270, 269] width 115 height 16
type input "4"
type input "47"
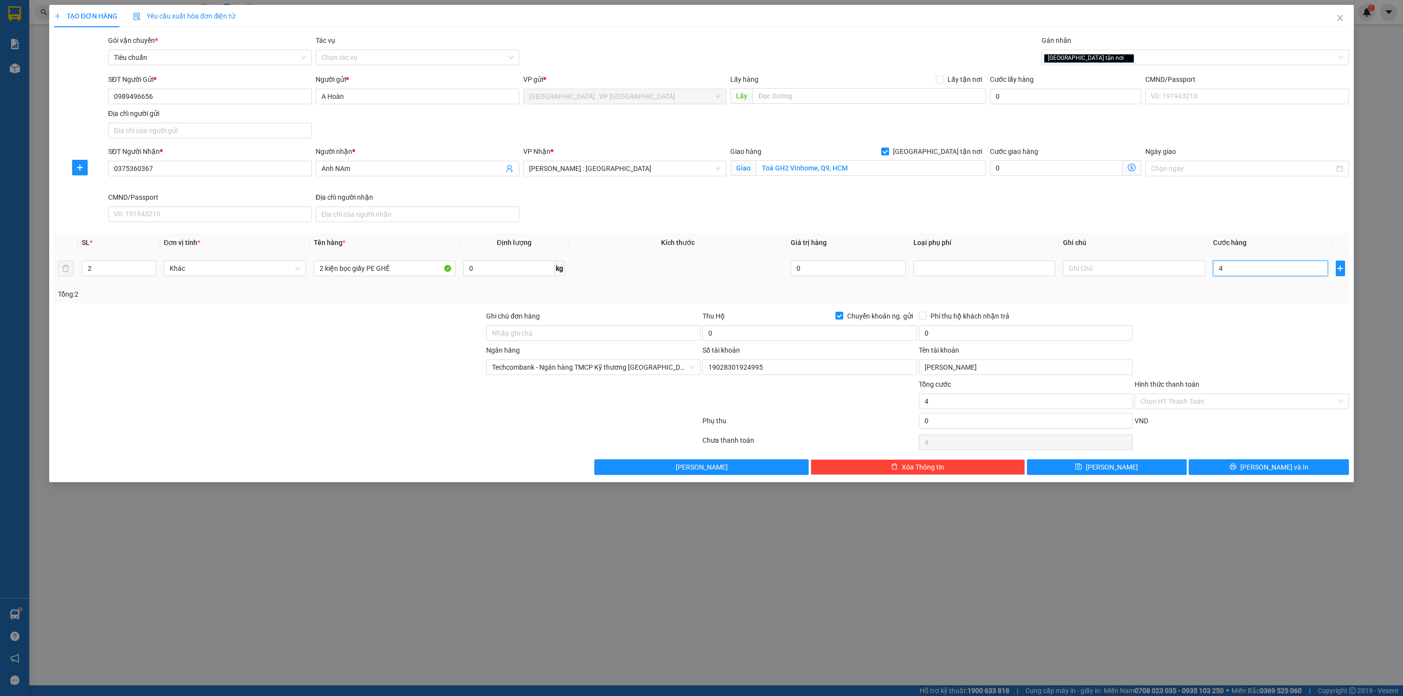
type input "47"
type input "470"
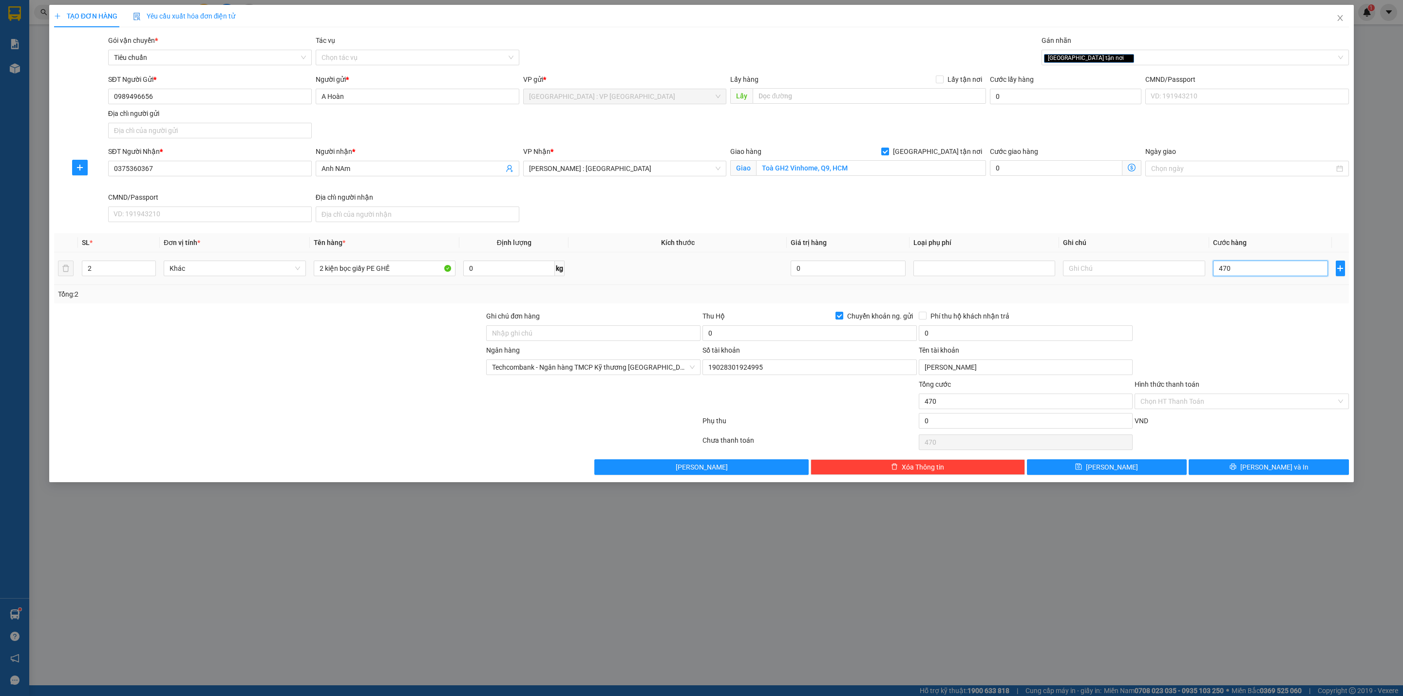
type input "4.700"
type input "47.000"
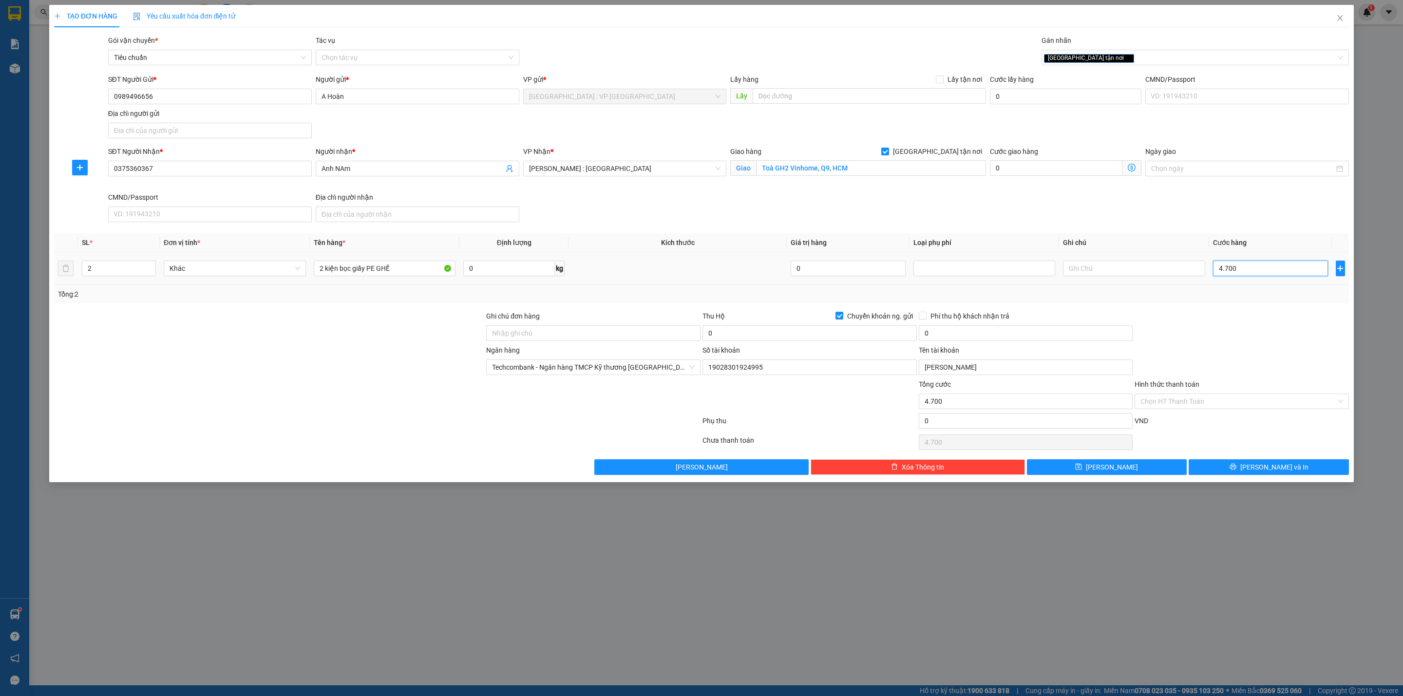
type input "47.000"
type input "470.000"
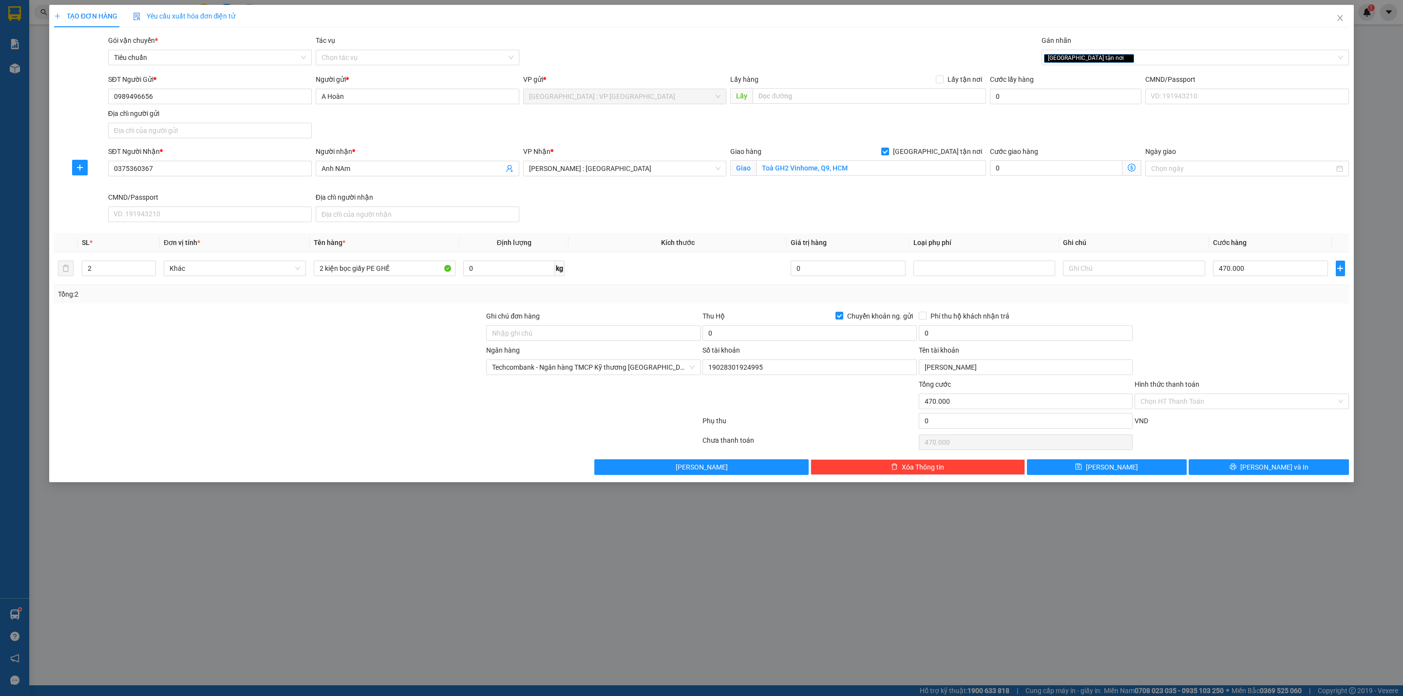
click at [675, 300] on div "Tổng: 2" at bounding box center [701, 294] width 1287 height 11
click at [744, 334] on input "0" at bounding box center [810, 334] width 214 height 16
drag, startPoint x: 160, startPoint y: 97, endPoint x: 82, endPoint y: 95, distance: 77.5
click at [58, 97] on div "SĐT Người Gửi * 0989496656 0989496656 Người gửi * A Hoàn VP gửi * [GEOGRAPHIC_D…" at bounding box center [701, 108] width 1297 height 68
click at [777, 339] on input "0" at bounding box center [810, 334] width 214 height 16
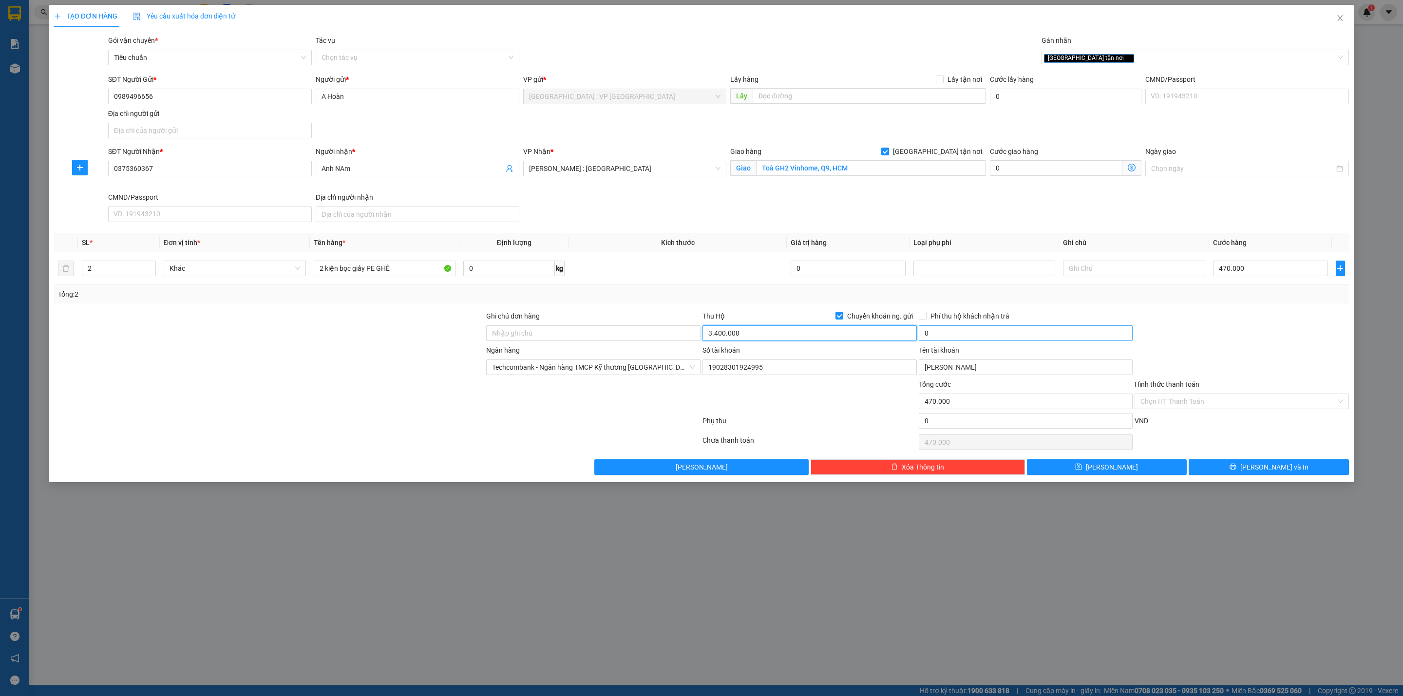
type input "3.400.000"
click at [935, 334] on input "0" at bounding box center [1026, 334] width 214 height 16
type input "20.000"
drag, startPoint x: 735, startPoint y: 313, endPoint x: 729, endPoint y: 324, distance: 12.7
click at [734, 313] on div "Thu Hộ Chuyển khoản ng. gửi" at bounding box center [810, 316] width 214 height 11
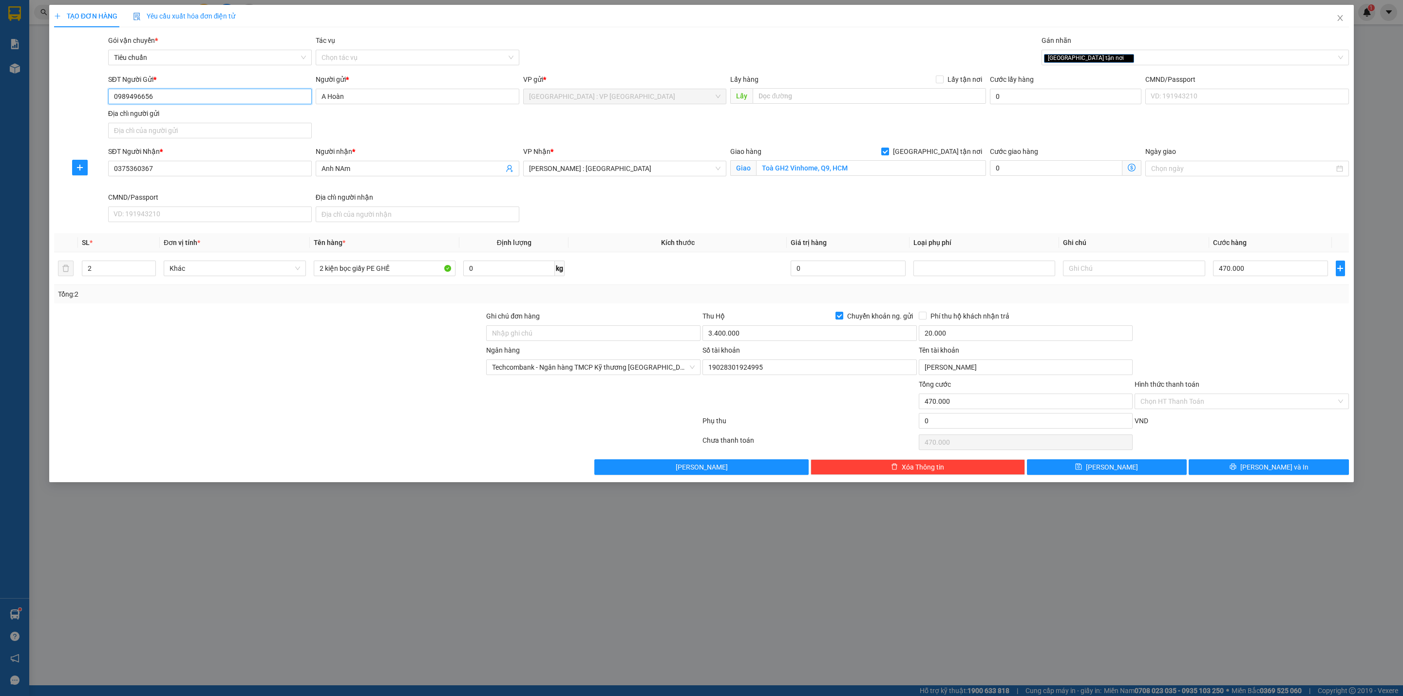
drag, startPoint x: 207, startPoint y: 91, endPoint x: 48, endPoint y: 91, distance: 158.4
click at [48, 91] on div "TẠO ĐƠN HÀNG Yêu cầu xuất hóa đơn điện tử Transit Pickup Surcharge Ids Transit …" at bounding box center [701, 348] width 1403 height 696
click at [813, 220] on div "SĐT Người Nhận * 0375360367 Người nhận * Anh NAm VP Nhận * [GEOGRAPHIC_DATA] : …" at bounding box center [728, 186] width 1245 height 80
click at [1222, 471] on button "[PERSON_NAME] và In" at bounding box center [1269, 468] width 160 height 16
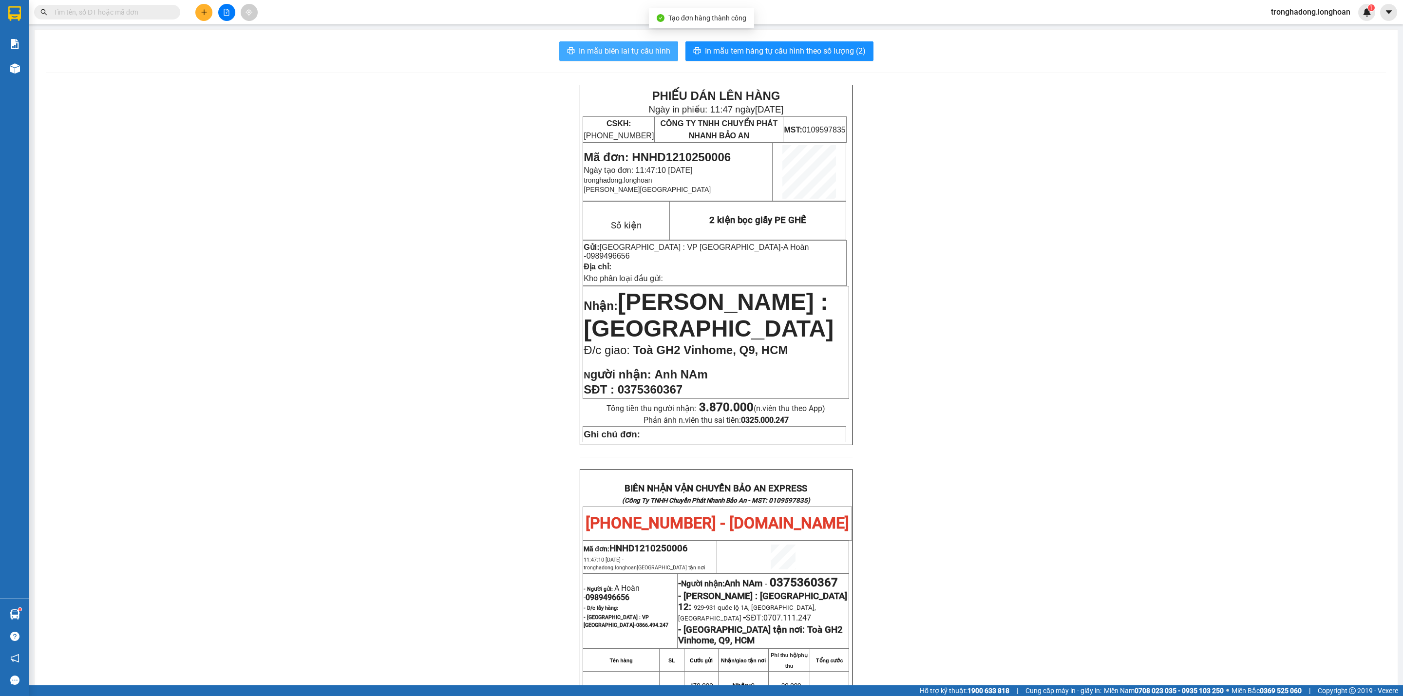
click at [619, 50] on span "In mẫu biên lai tự cấu hình" at bounding box center [625, 51] width 92 height 12
click at [820, 44] on button "In mẫu tem hàng tự cấu hình theo số lượng (2)" at bounding box center [780, 50] width 188 height 19
drag, startPoint x: 993, startPoint y: 445, endPoint x: 768, endPoint y: 502, distance: 232.7
click at [993, 445] on div "PHIẾU DÁN LÊN HÀNG Ngày in phiếu: 11:47 [DATE] CSKH: [PHONE_NUMBER] CÔNG TY TNH…" at bounding box center [716, 546] width 1340 height 922
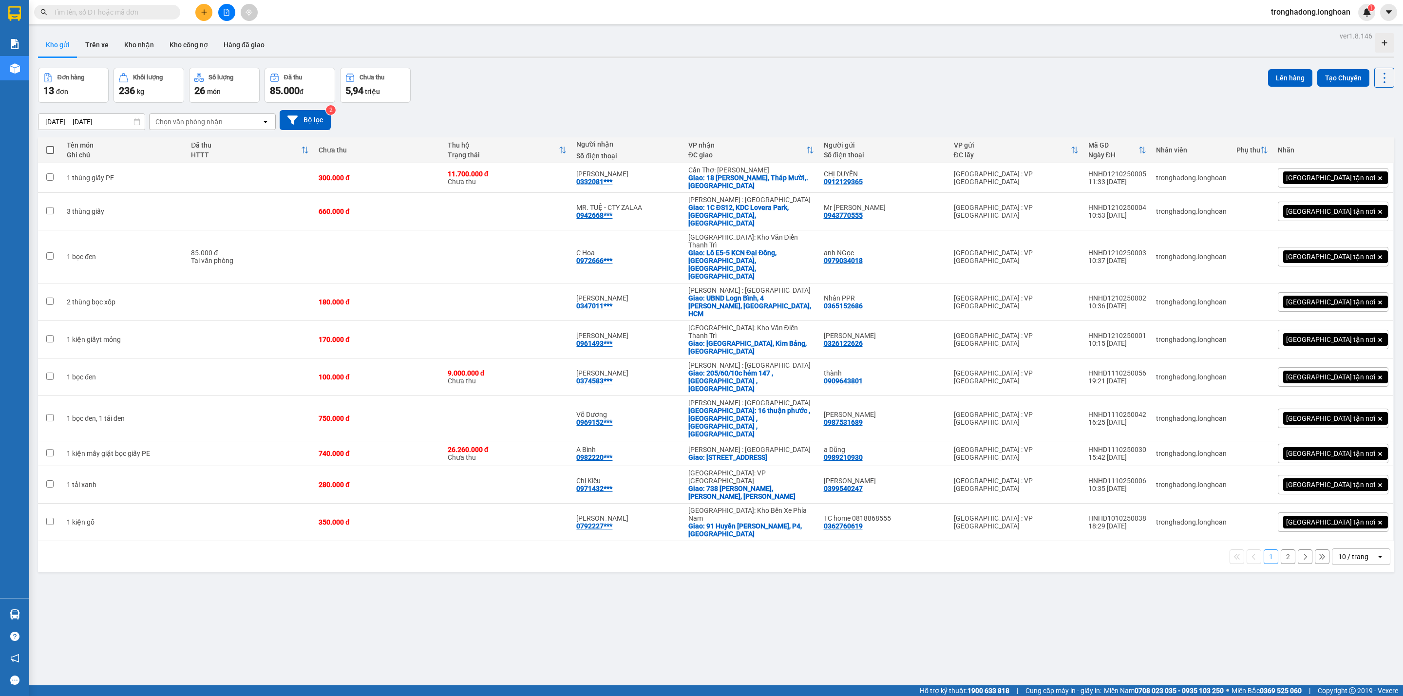
click at [154, 17] on input "text" at bounding box center [111, 12] width 115 height 11
paste input "0989496656"
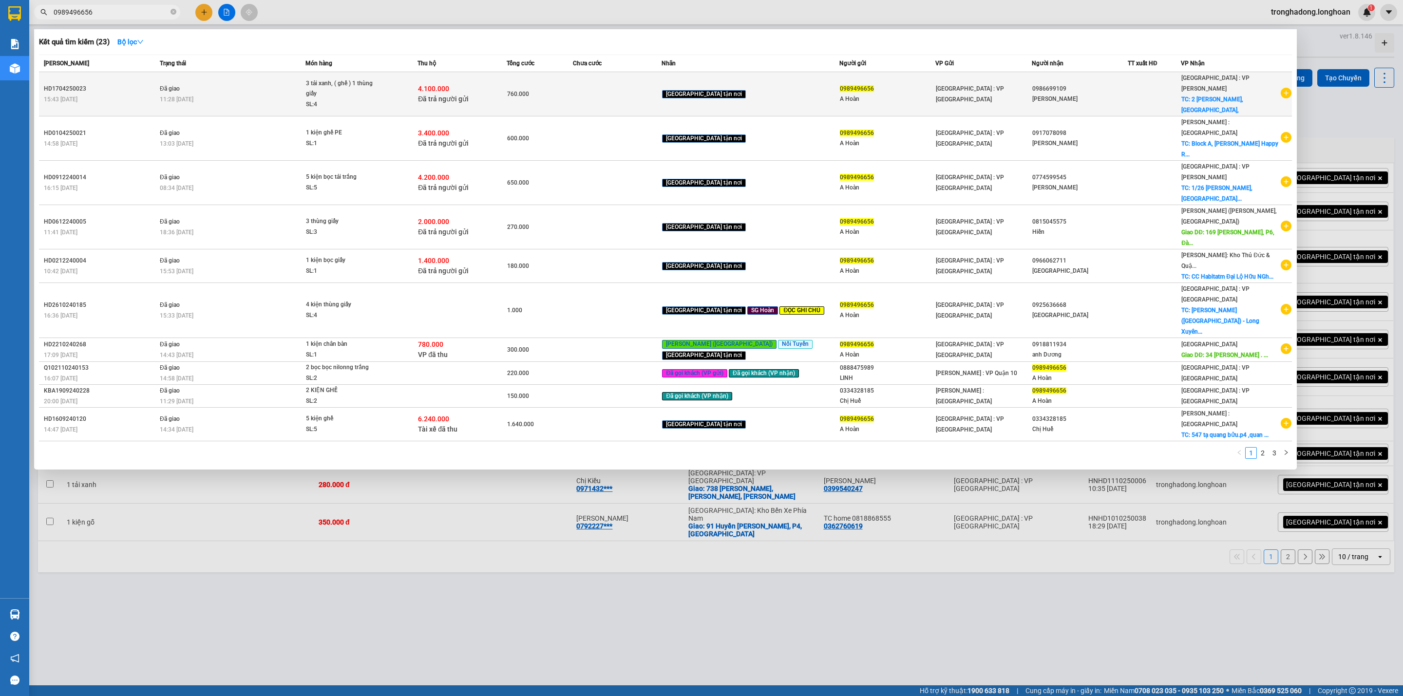
type input "0989496656"
click at [506, 99] on td "4.100.000 Đã trả người gửi" at bounding box center [462, 94] width 89 height 44
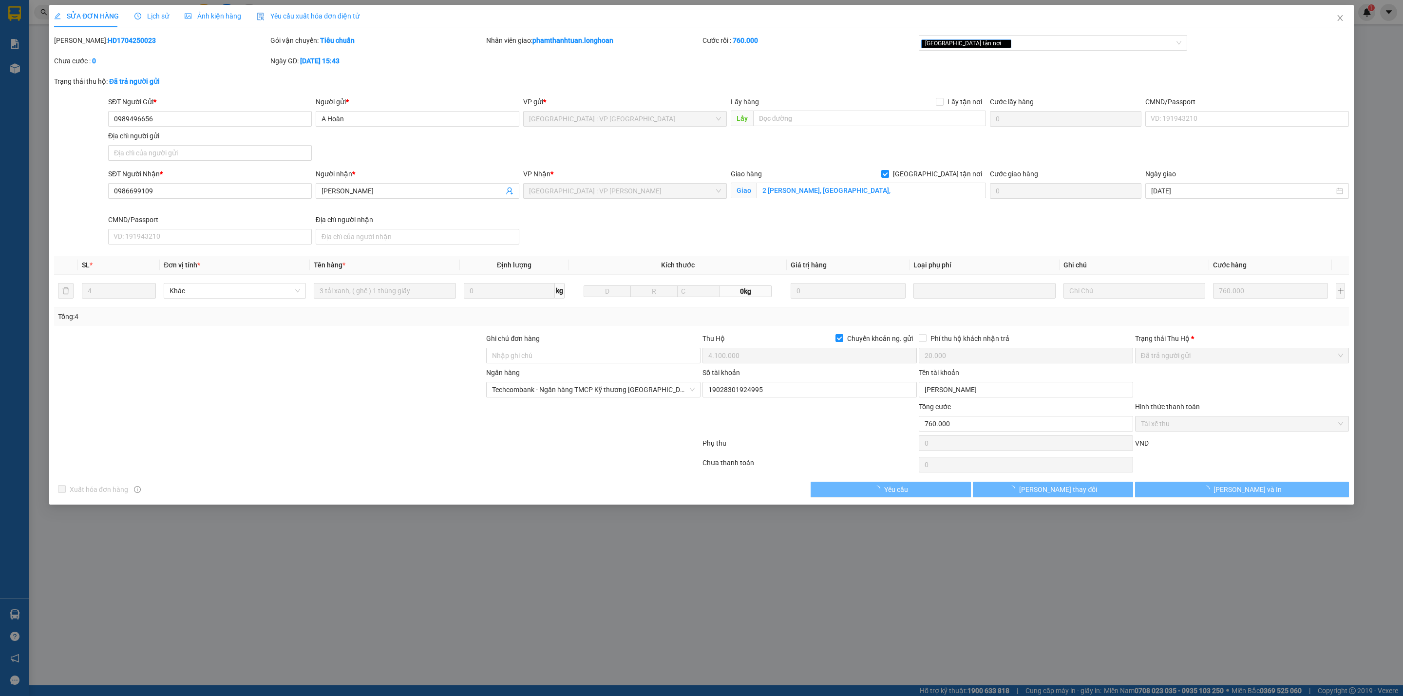
type input "0989496656"
type input "A Hoàn"
type input "0986699109"
type input "Mai Ly"
checkbox input "true"
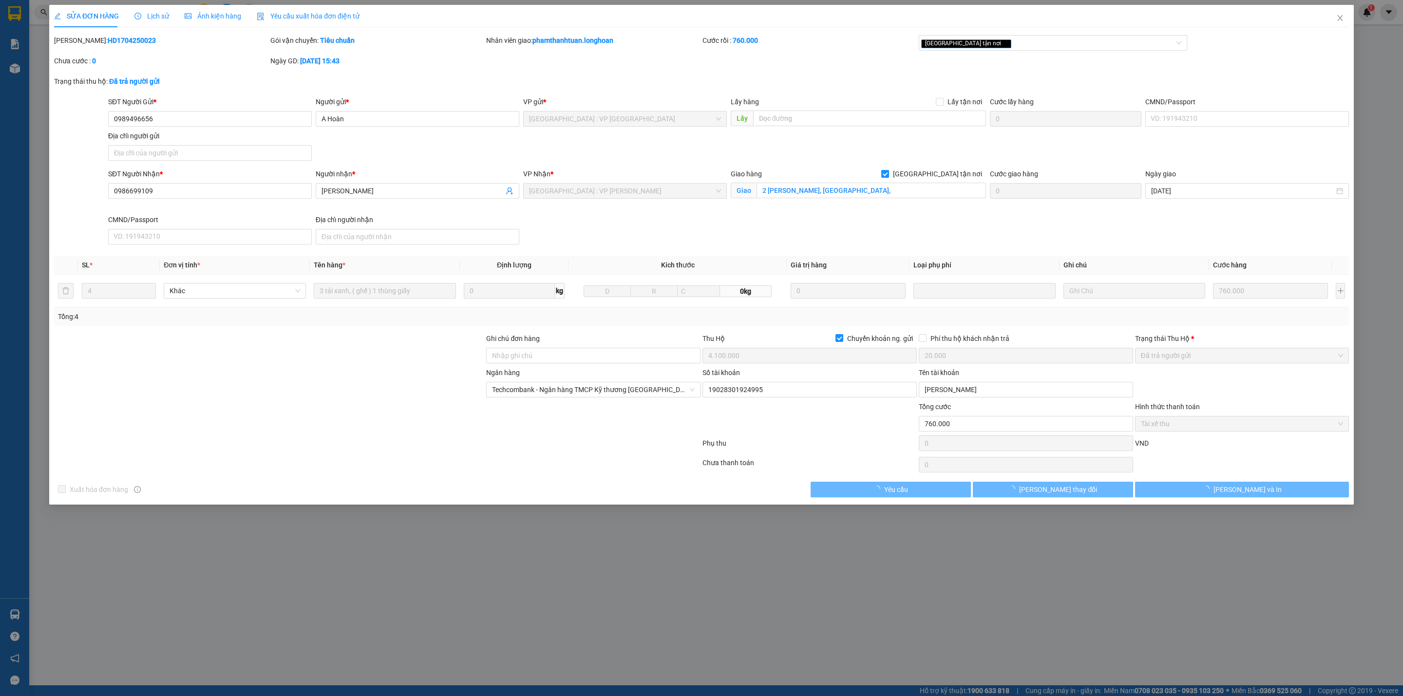
type input "2 Lý Tự Trọng, Hải Châu,"
checkbox input "true"
type input "4.100.000"
type input "20.000"
type input "760.000"
